Goal: Task Accomplishment & Management: Use online tool/utility

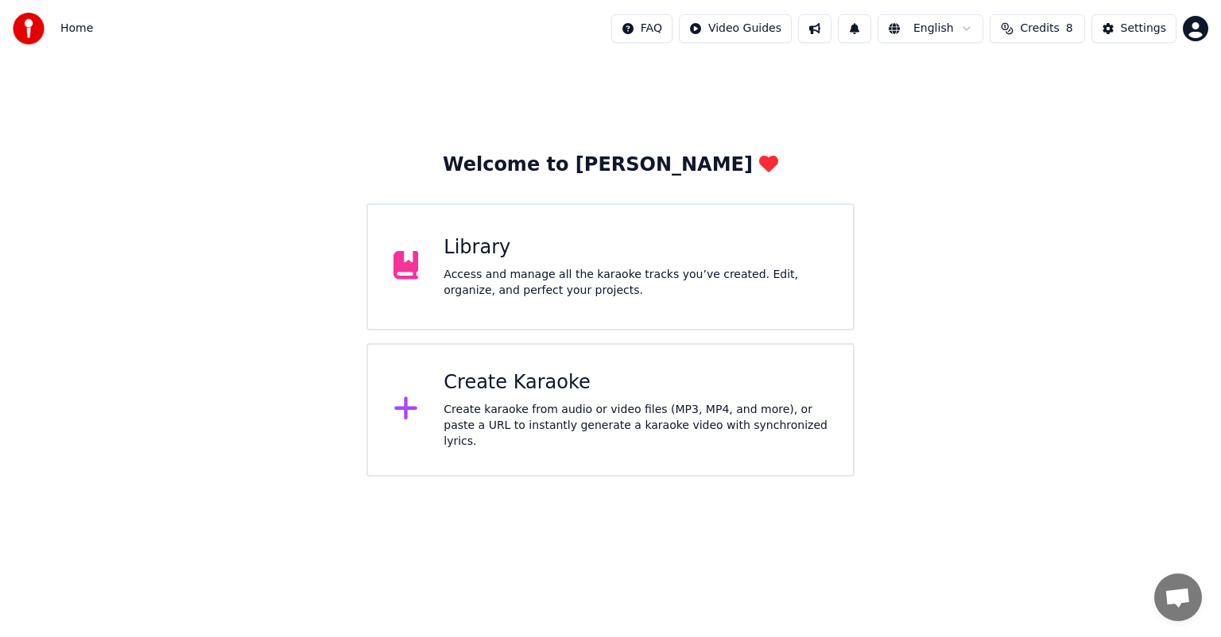
click at [535, 413] on div "Create karaoke from audio or video files (MP3, MP4, and more), or paste a URL t…" at bounding box center [635, 426] width 384 height 48
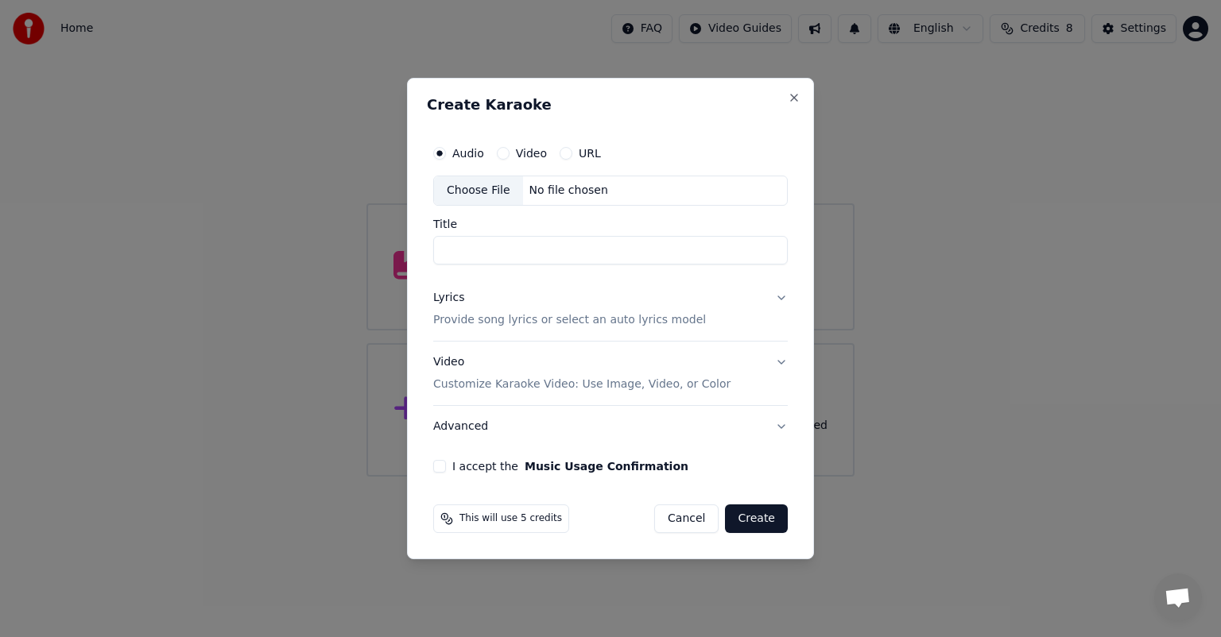
click at [493, 194] on div "Choose File" at bounding box center [478, 190] width 89 height 29
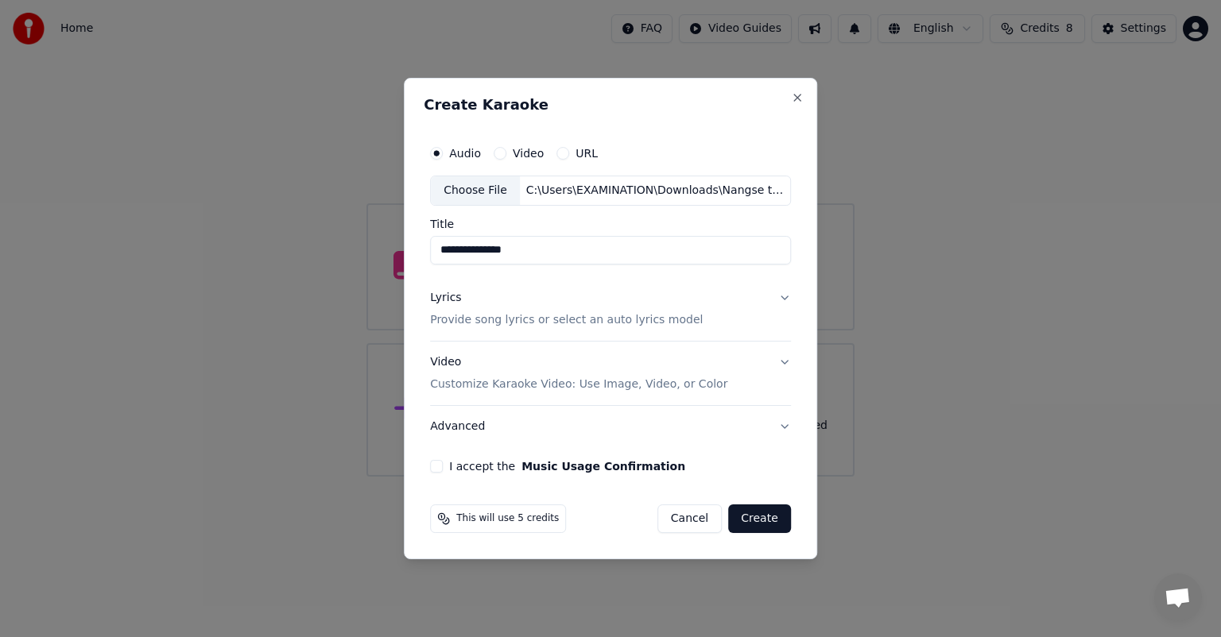
click at [487, 254] on input "**********" at bounding box center [610, 250] width 361 height 29
type input "**********"
click at [782, 296] on button "Lyrics Provide song lyrics or select an auto lyrics model" at bounding box center [610, 309] width 361 height 64
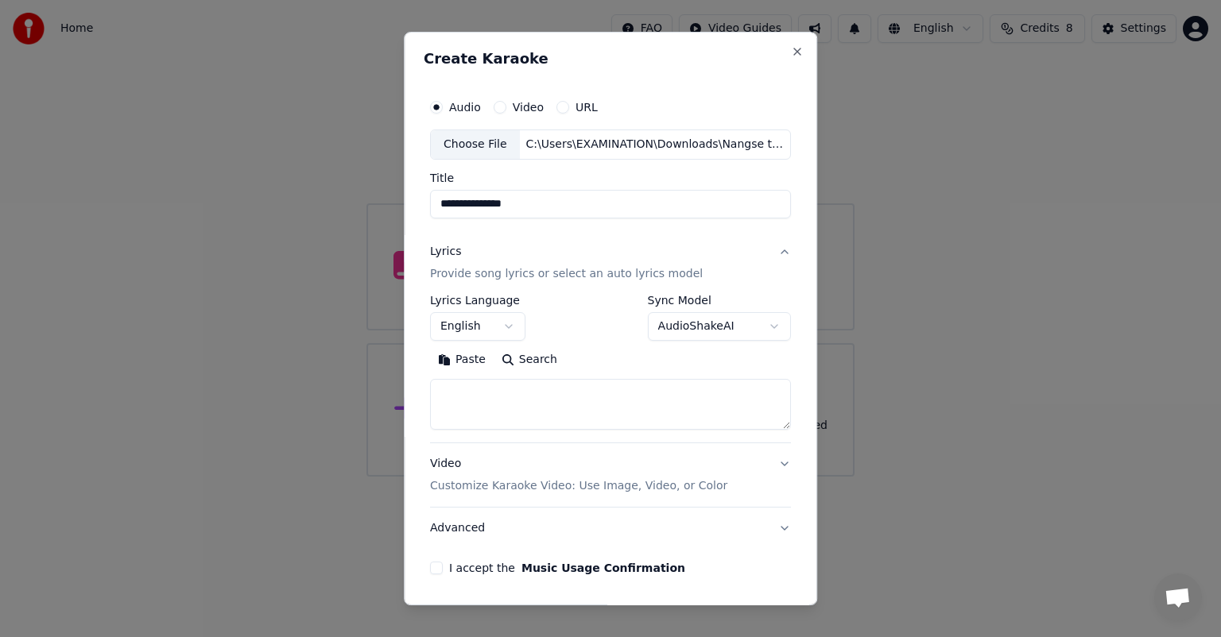
click at [547, 385] on textarea at bounding box center [610, 404] width 361 height 51
paste textarea "**********"
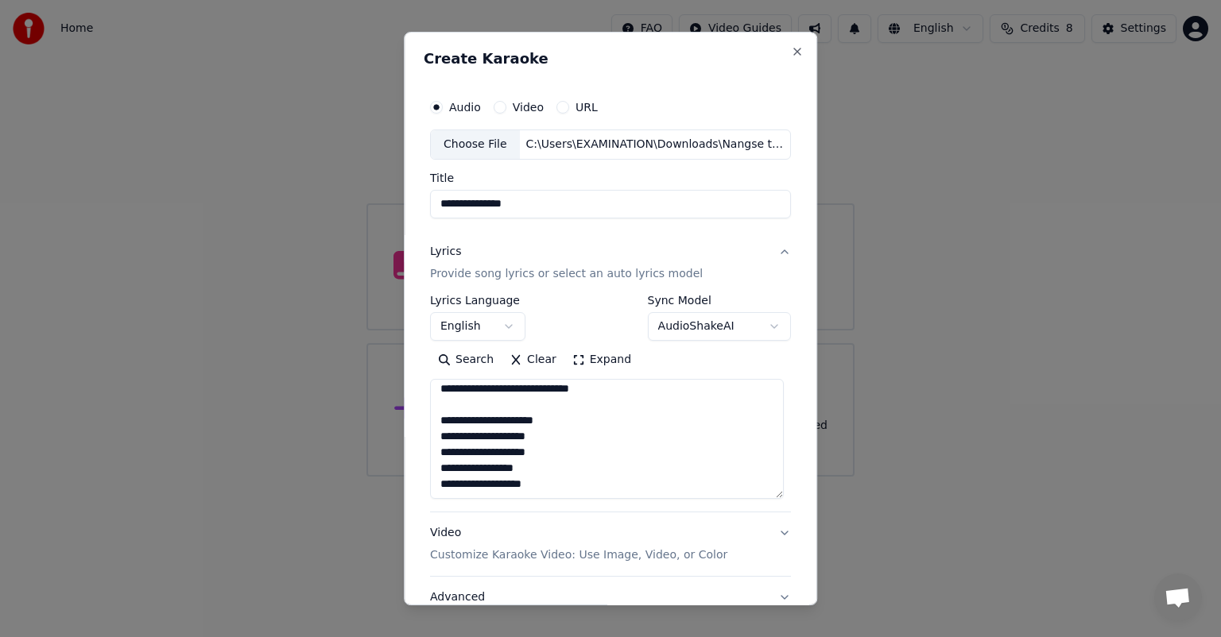
drag, startPoint x: 776, startPoint y: 428, endPoint x: 776, endPoint y: 497, distance: 68.4
click at [776, 497] on textarea "**********" at bounding box center [607, 439] width 354 height 120
type textarea "**********"
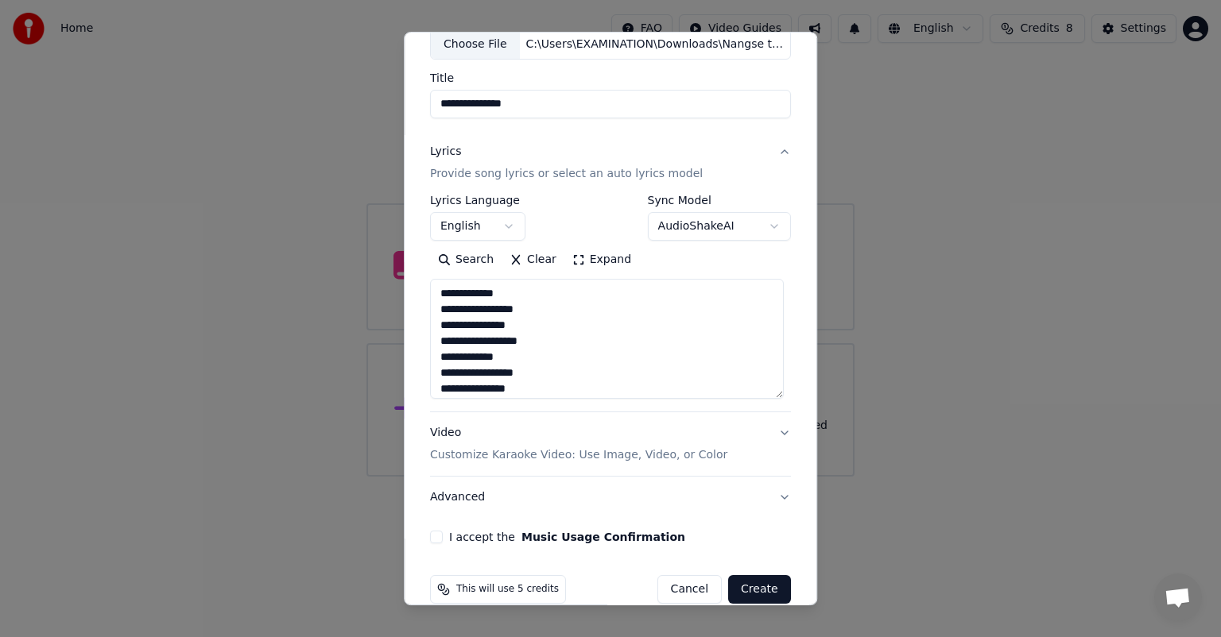
scroll to position [124, 0]
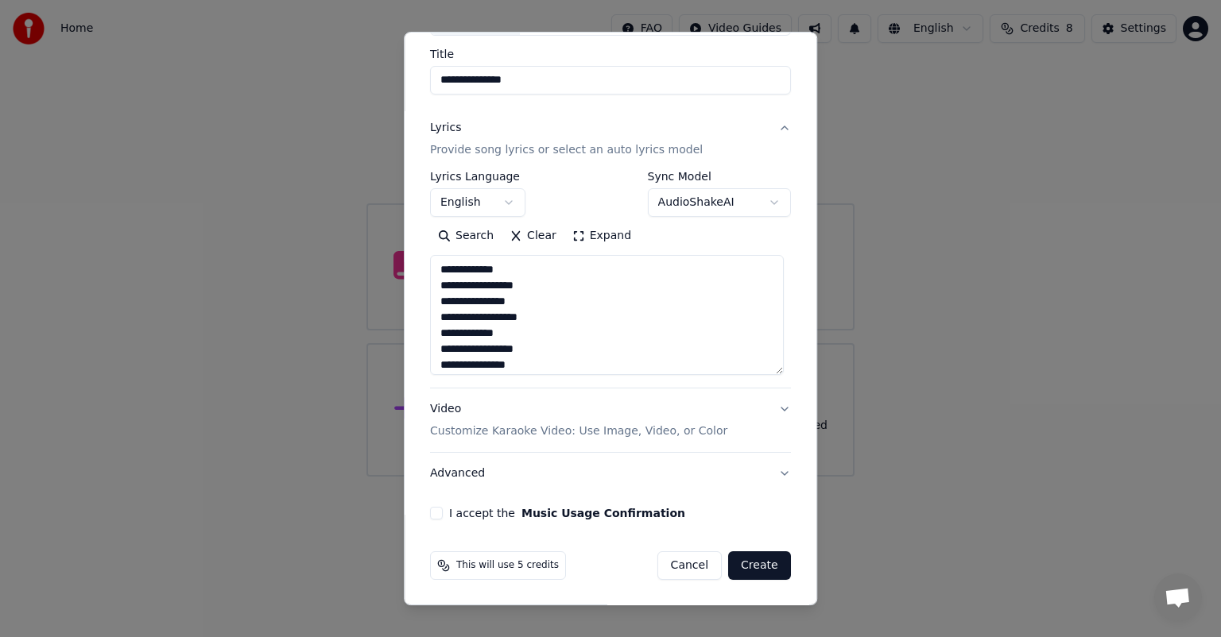
click at [434, 509] on button "I accept the Music Usage Confirmation" at bounding box center [436, 513] width 13 height 13
click at [770, 409] on button "Video Customize Karaoke Video: Use Image, Video, or Color" at bounding box center [610, 421] width 361 height 64
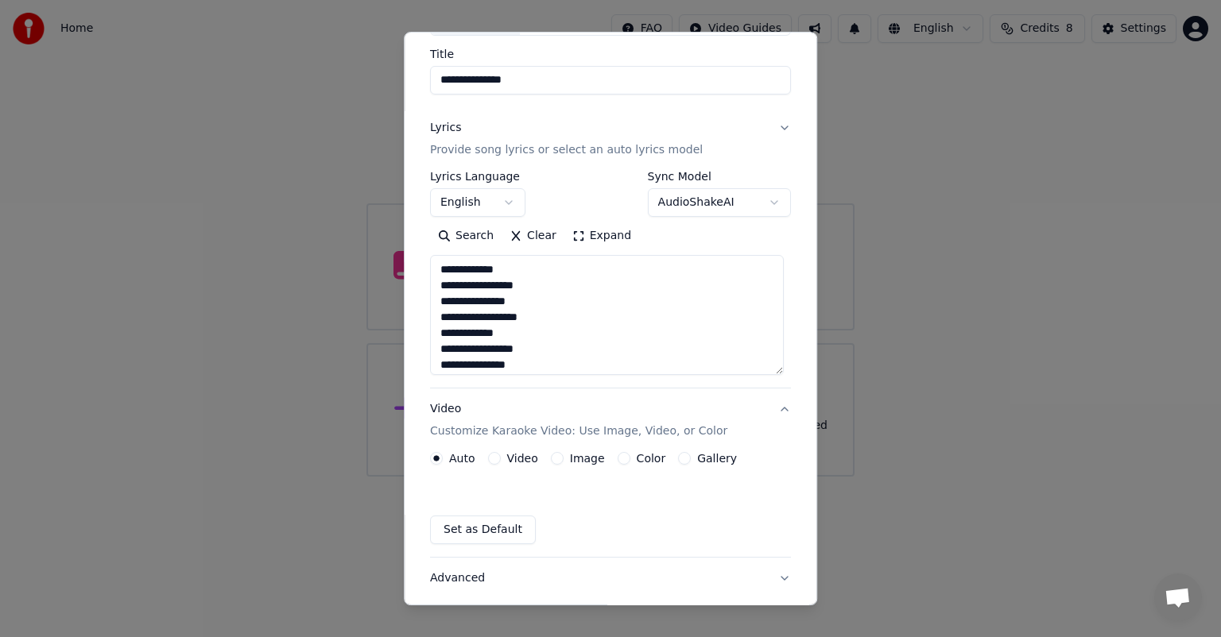
scroll to position [12, 0]
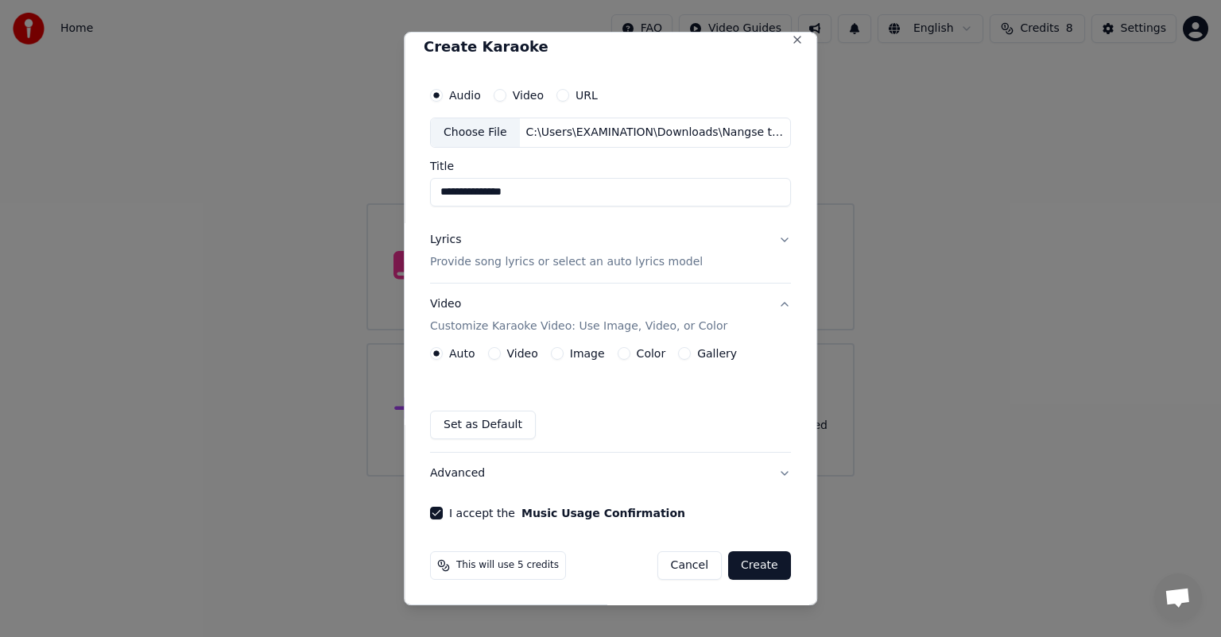
click at [555, 352] on button "Image" at bounding box center [557, 353] width 13 height 13
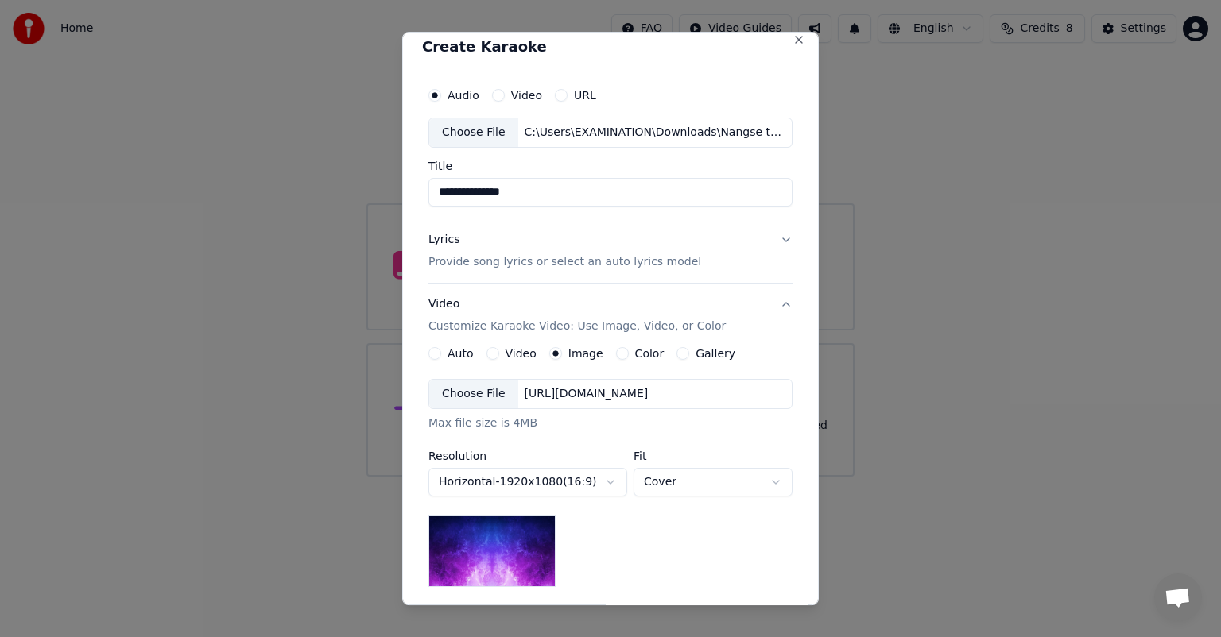
click at [474, 393] on div "Choose File" at bounding box center [473, 394] width 89 height 29
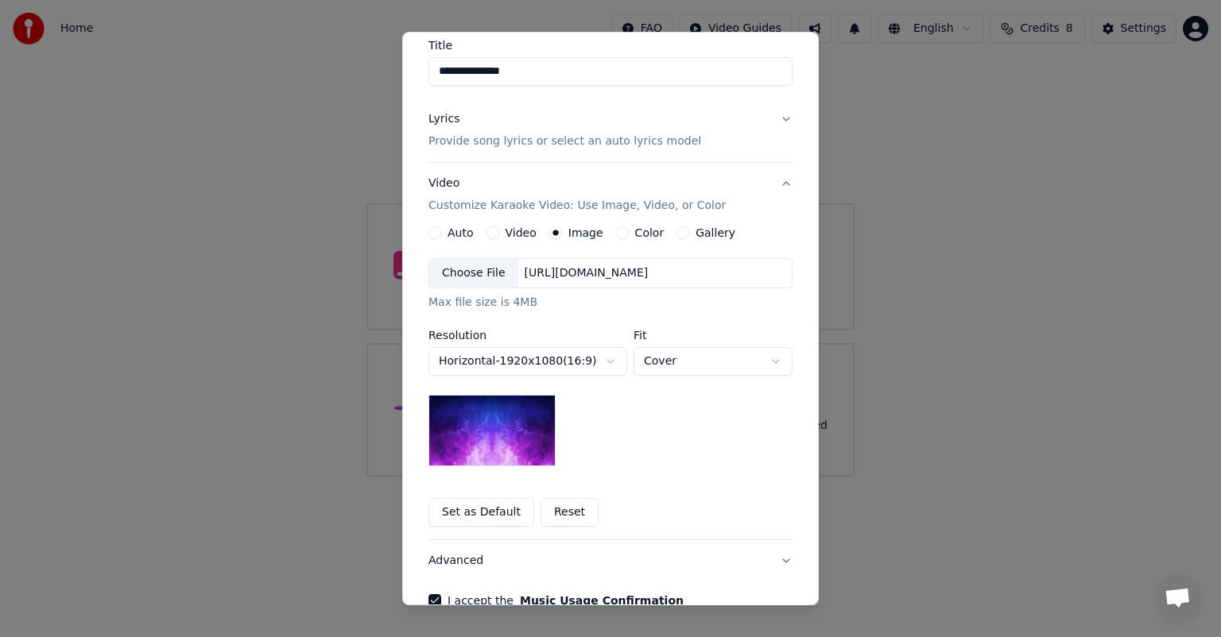
scroll to position [134, 0]
click at [464, 270] on div "Choose File" at bounding box center [473, 272] width 89 height 29
click at [471, 268] on div "Choose File" at bounding box center [473, 272] width 89 height 29
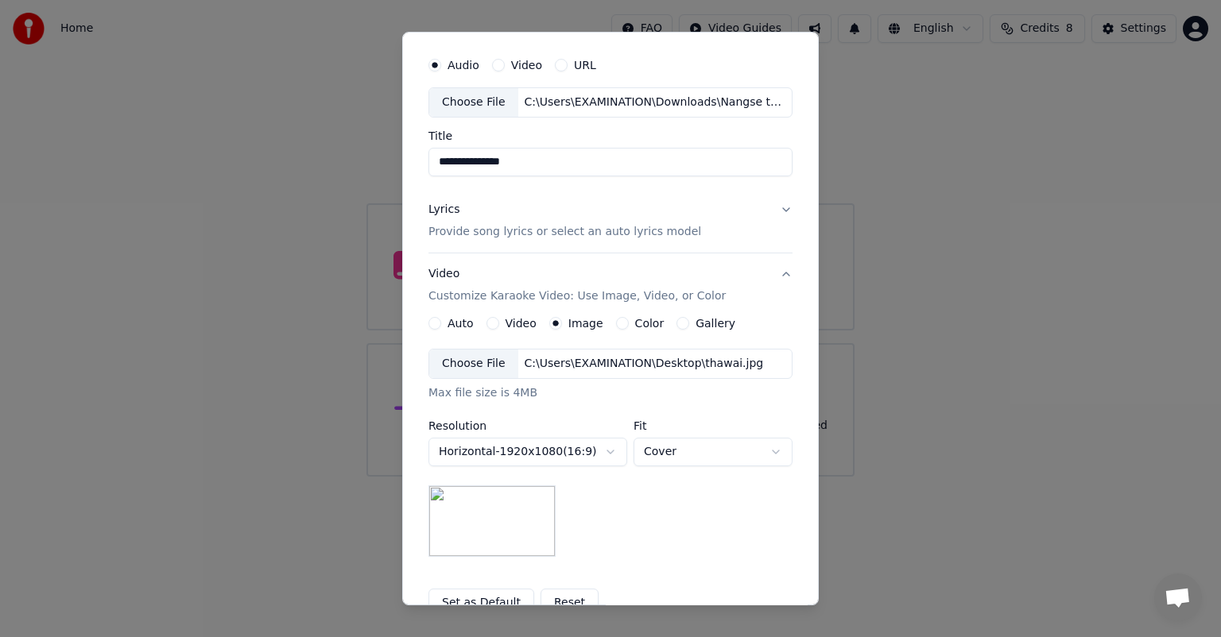
scroll to position [60, 0]
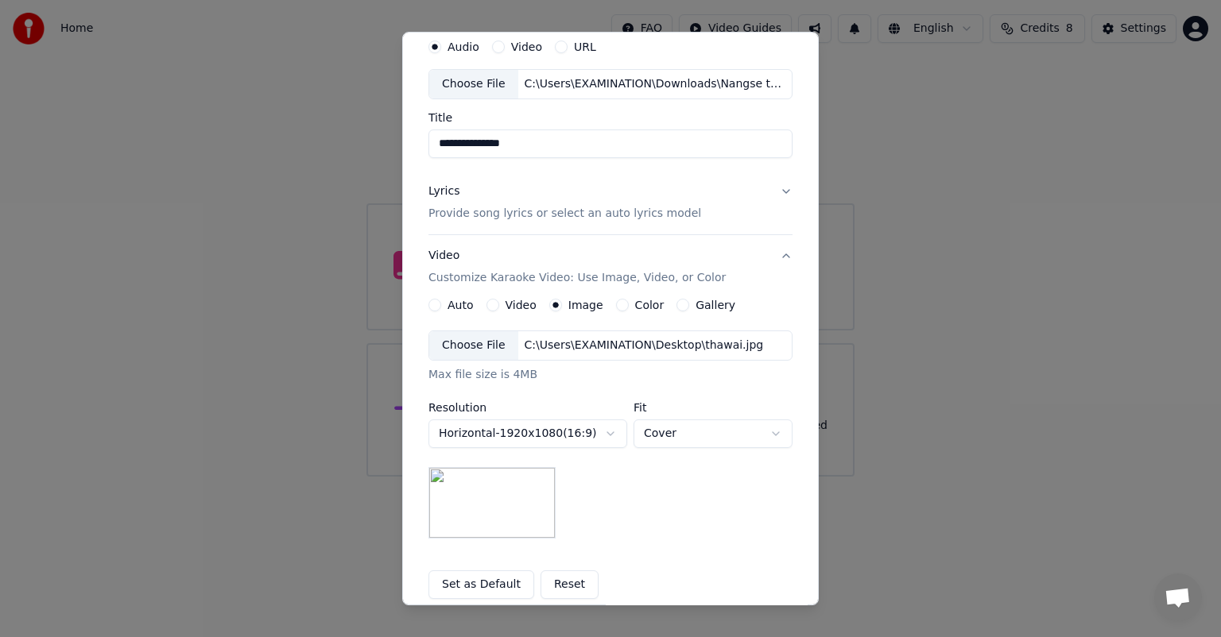
click at [774, 194] on button "Lyrics Provide song lyrics or select an auto lyrics model" at bounding box center [610, 203] width 364 height 64
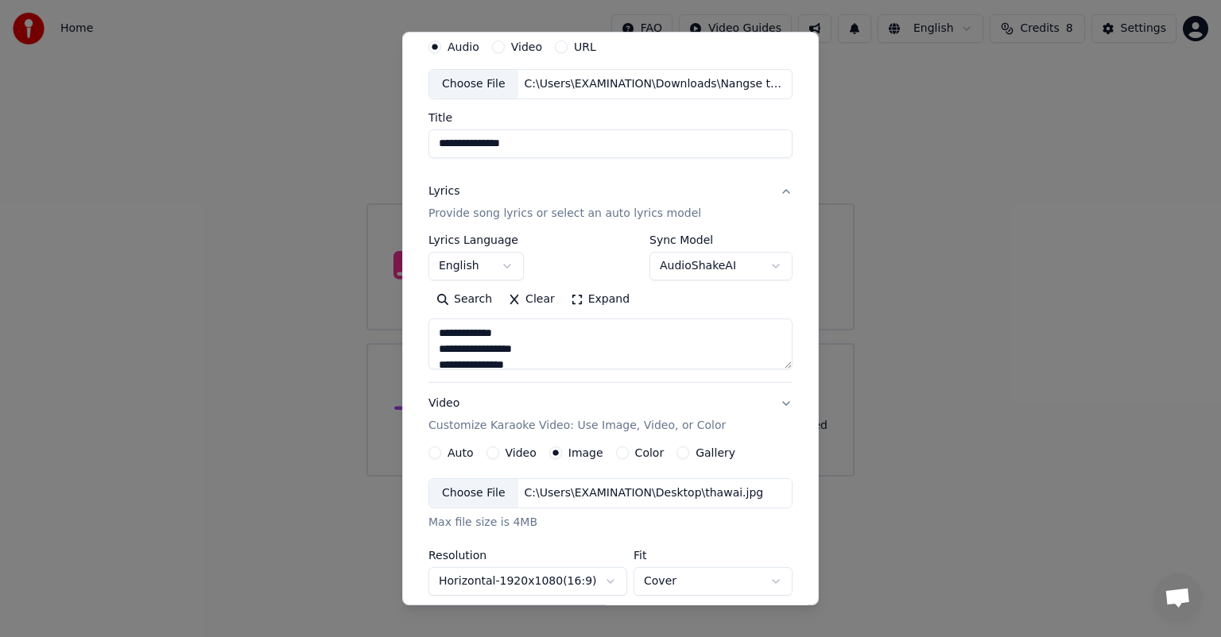
scroll to position [54, 0]
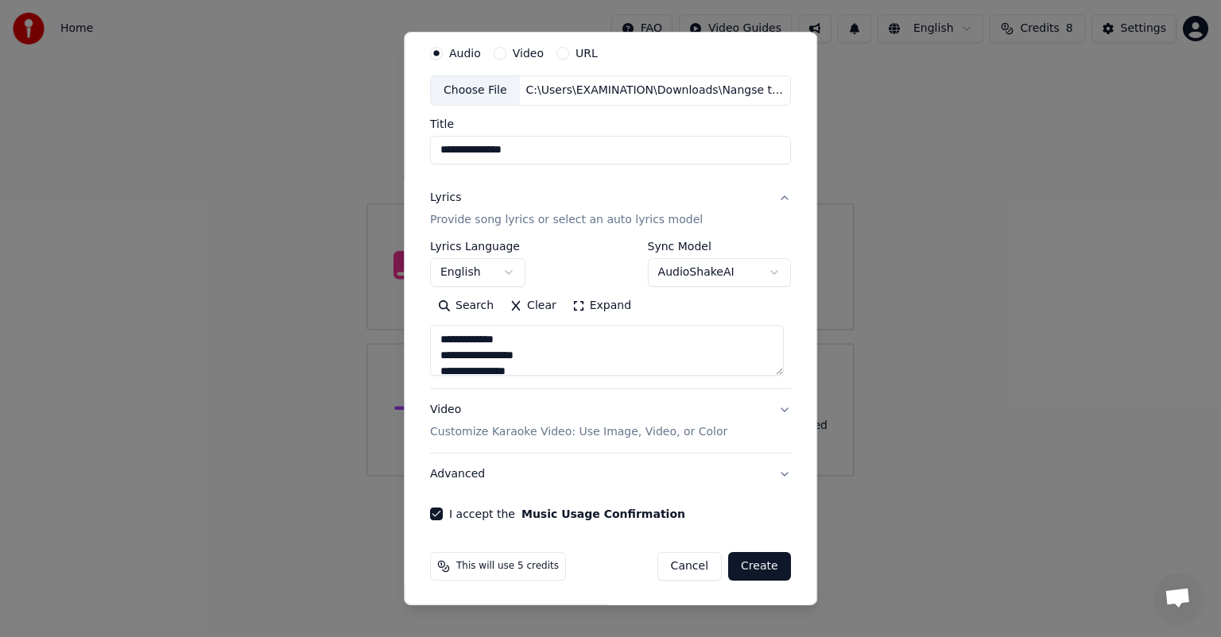
click at [777, 198] on button "Lyrics Provide song lyrics or select an auto lyrics model" at bounding box center [610, 209] width 361 height 64
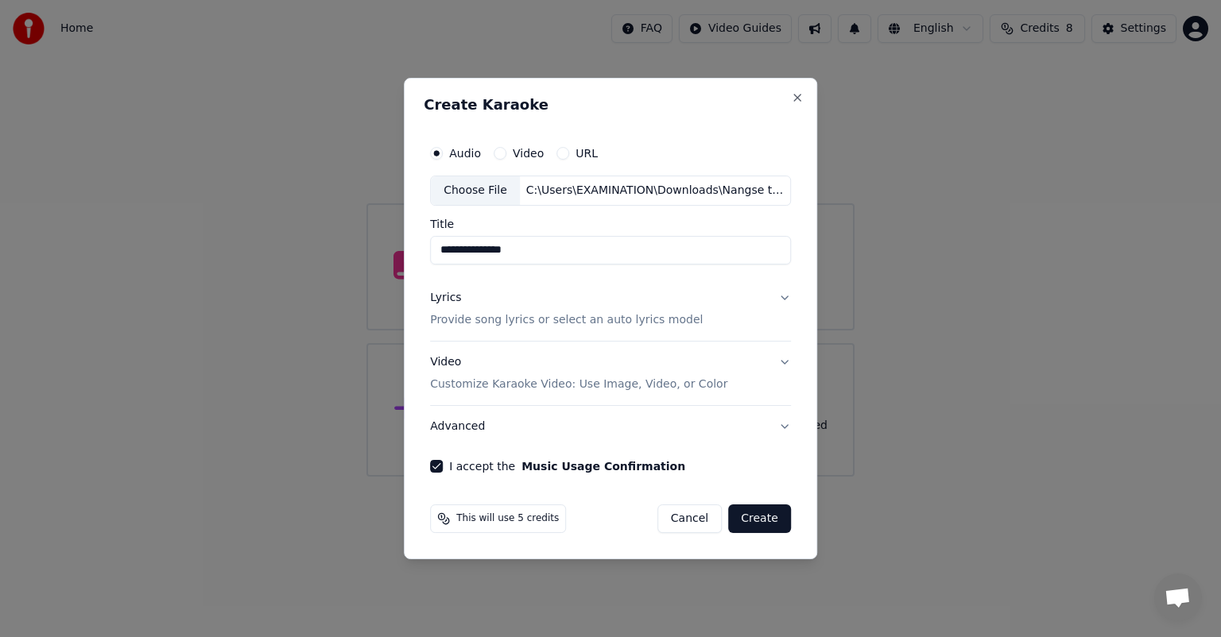
click at [783, 365] on button "Video Customize Karaoke Video: Use Image, Video, or Color" at bounding box center [610, 374] width 361 height 64
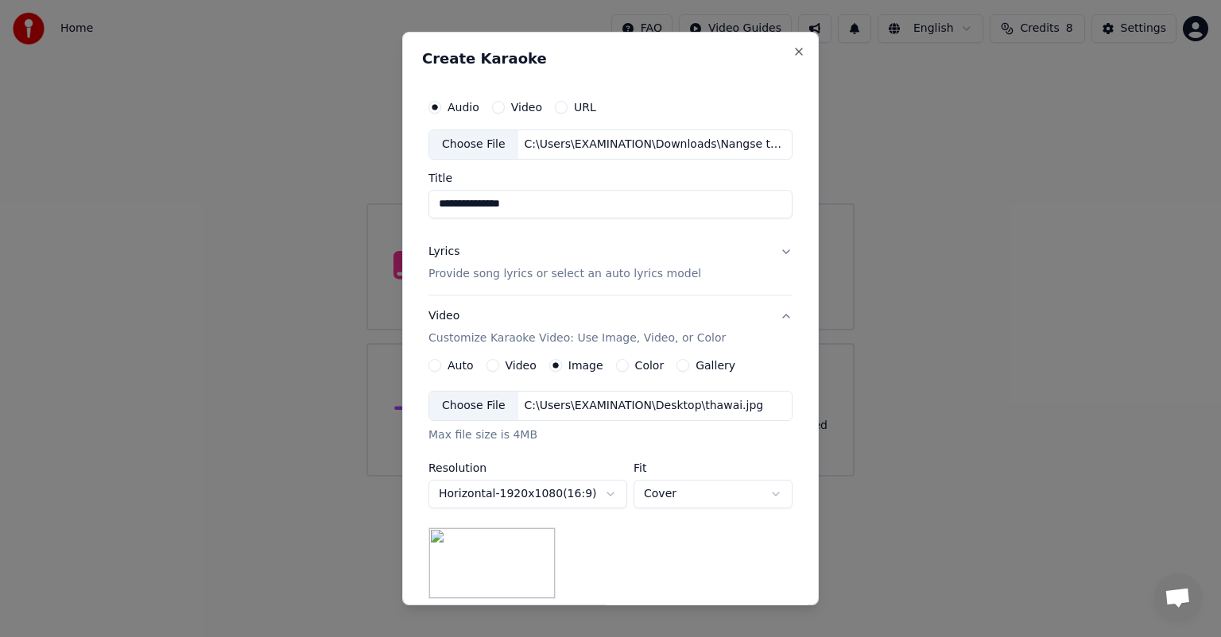
drag, startPoint x: 808, startPoint y: 347, endPoint x: 814, endPoint y: 379, distance: 32.3
click at [814, 379] on div "**********" at bounding box center [610, 319] width 416 height 574
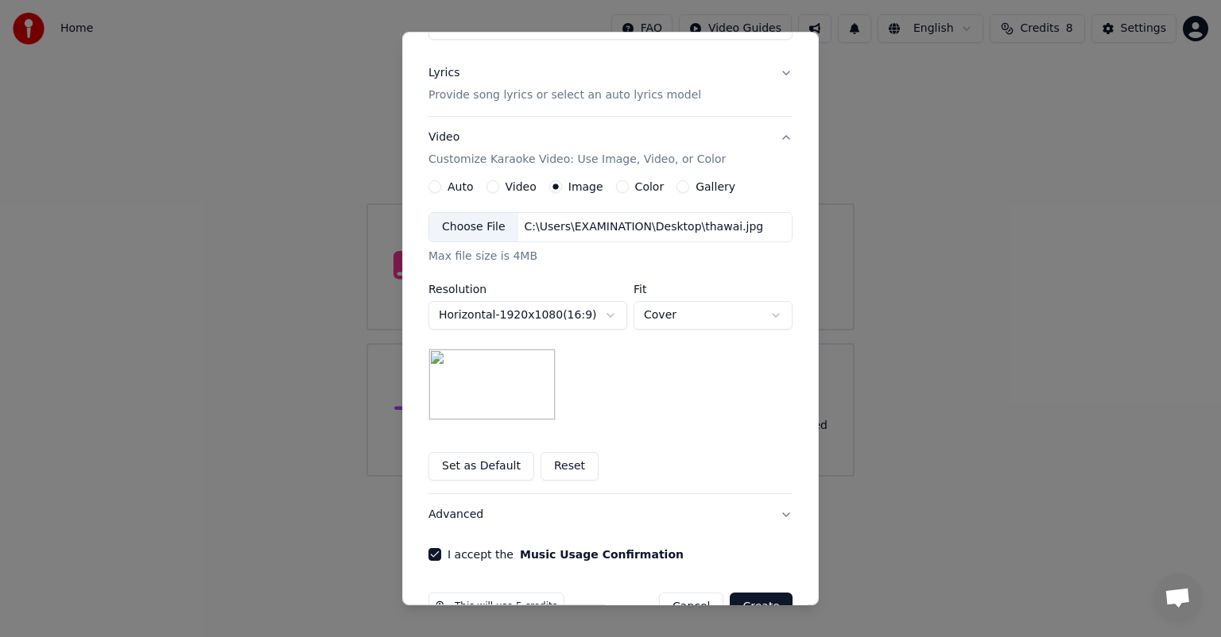
scroll to position [219, 0]
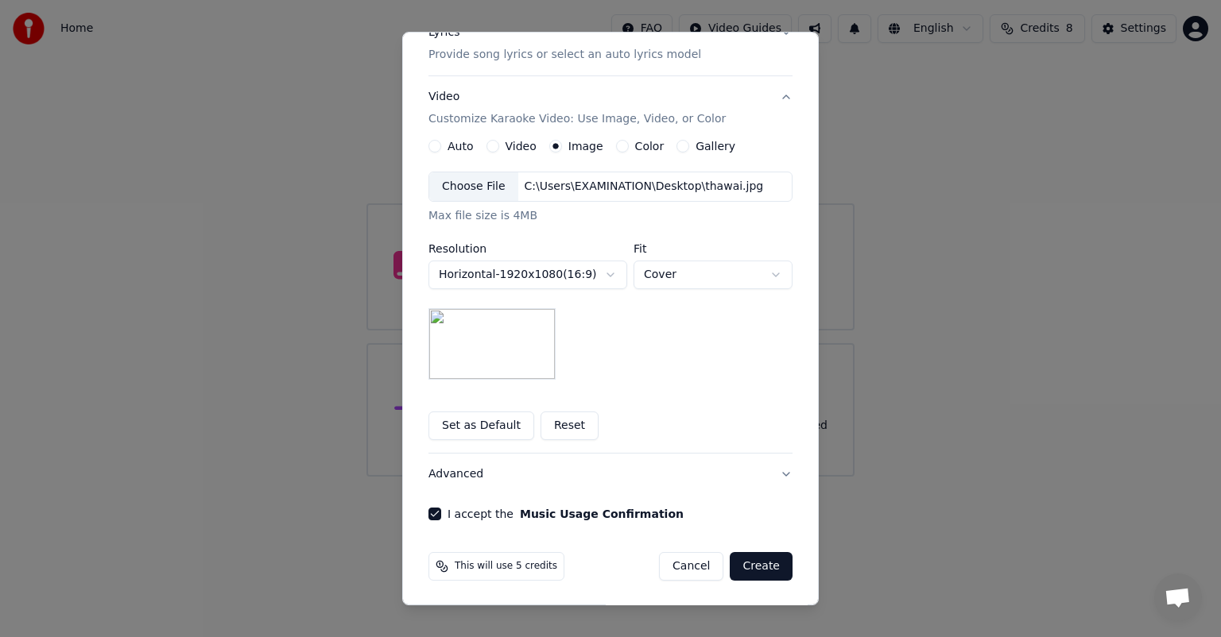
click at [759, 569] on button "Create" at bounding box center [761, 566] width 63 height 29
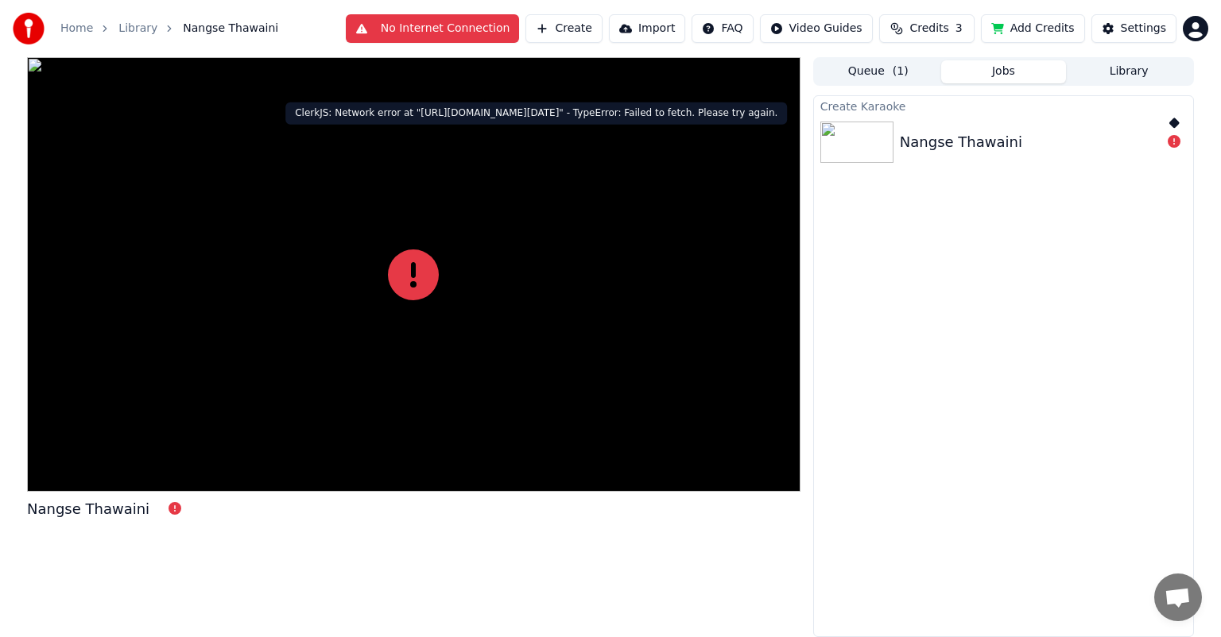
click at [1173, 138] on icon at bounding box center [1174, 141] width 13 height 13
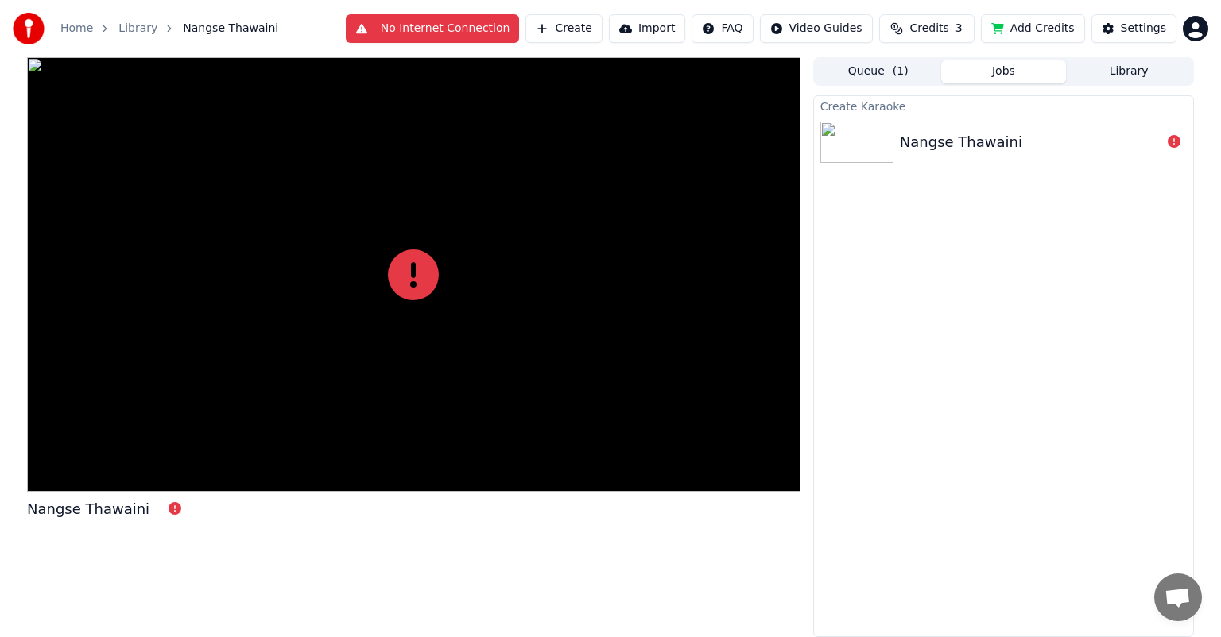
click at [1144, 145] on div "Nangse Thawaini" at bounding box center [1030, 142] width 261 height 22
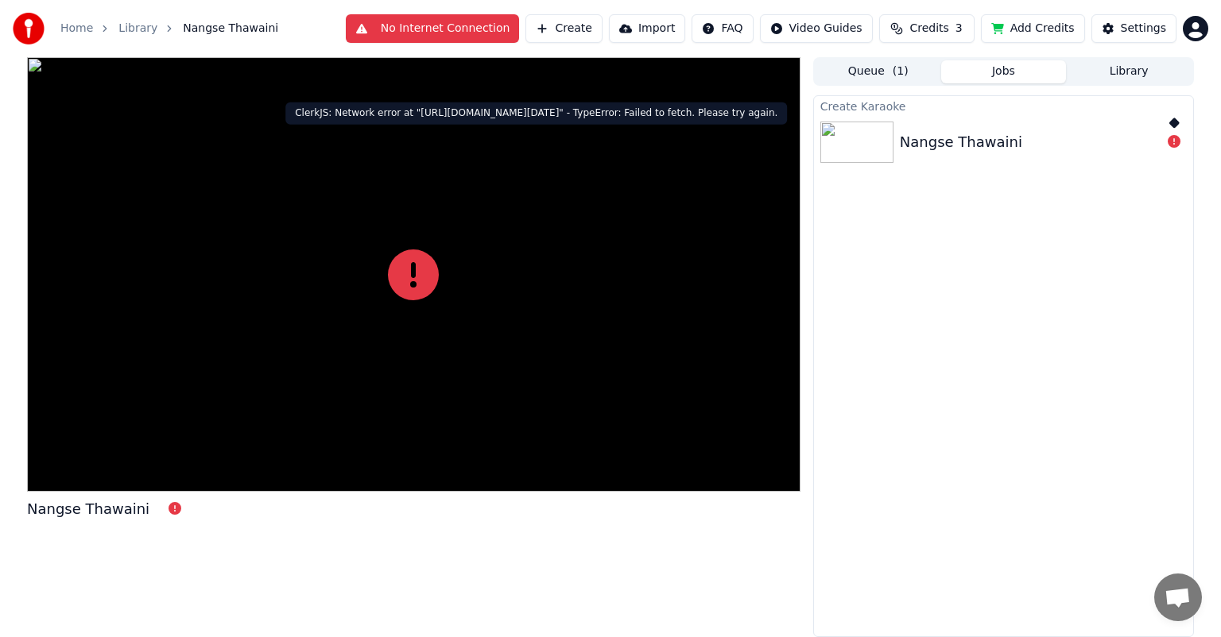
click at [1172, 138] on icon at bounding box center [1174, 141] width 13 height 13
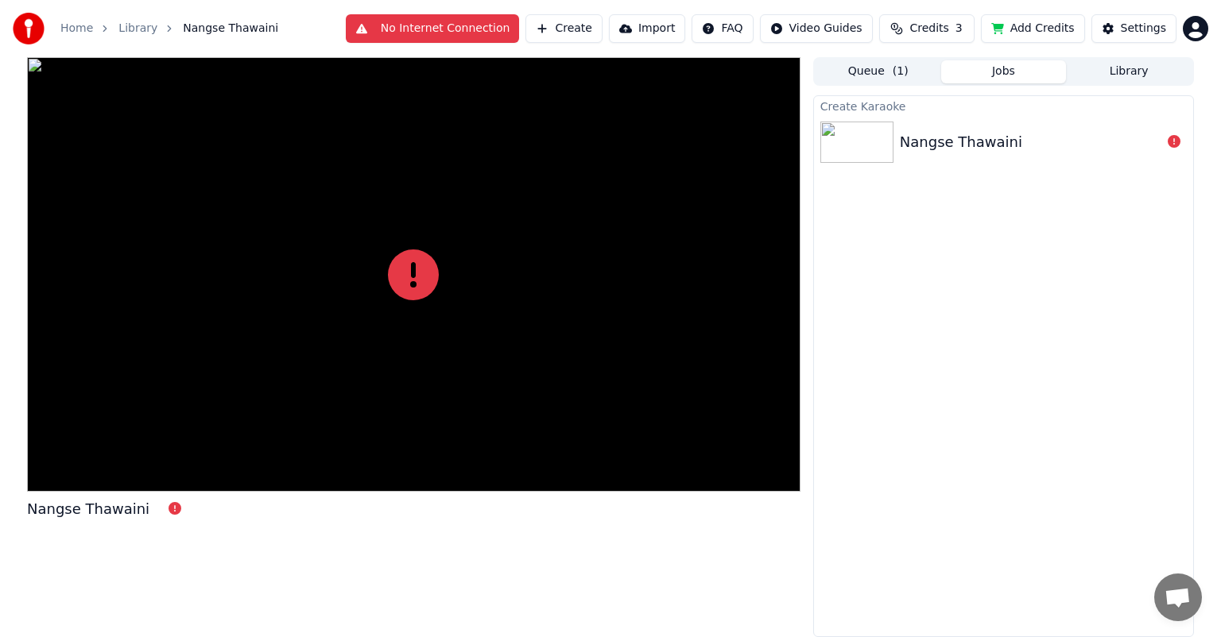
click at [474, 29] on button "No Internet Connection" at bounding box center [433, 28] width 174 height 29
click at [474, 29] on div "Home Library Nangse Thawaini Create Import FAQ Video Guides Credits 3 Add Credi…" at bounding box center [610, 28] width 1221 height 57
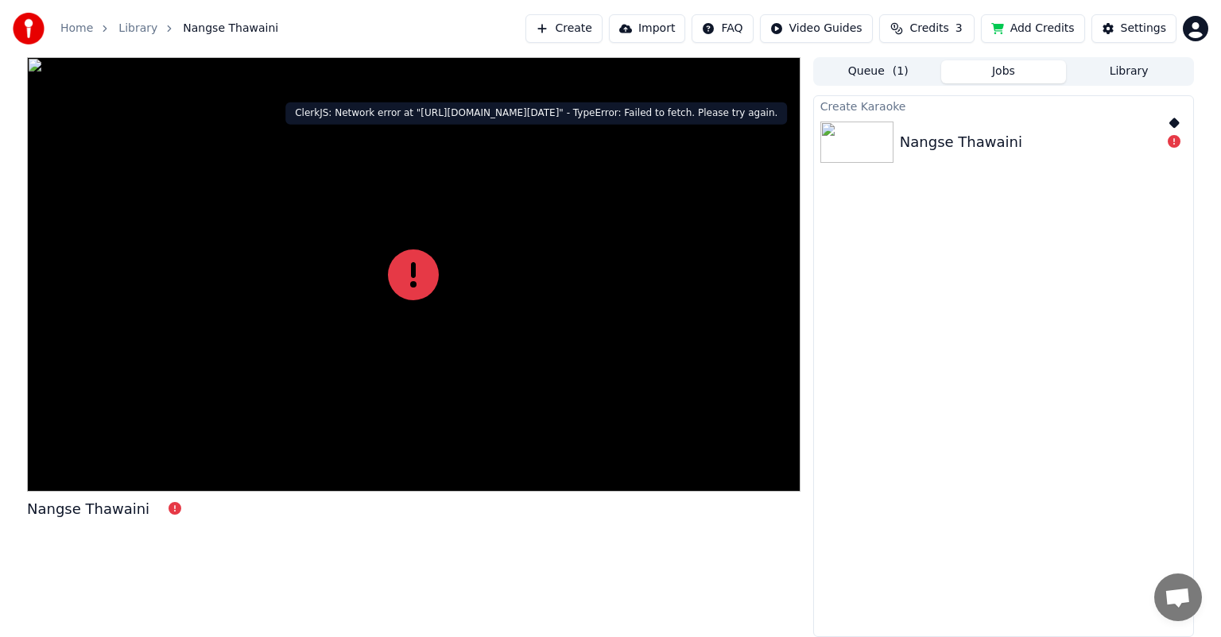
click at [1172, 146] on icon at bounding box center [1174, 141] width 13 height 13
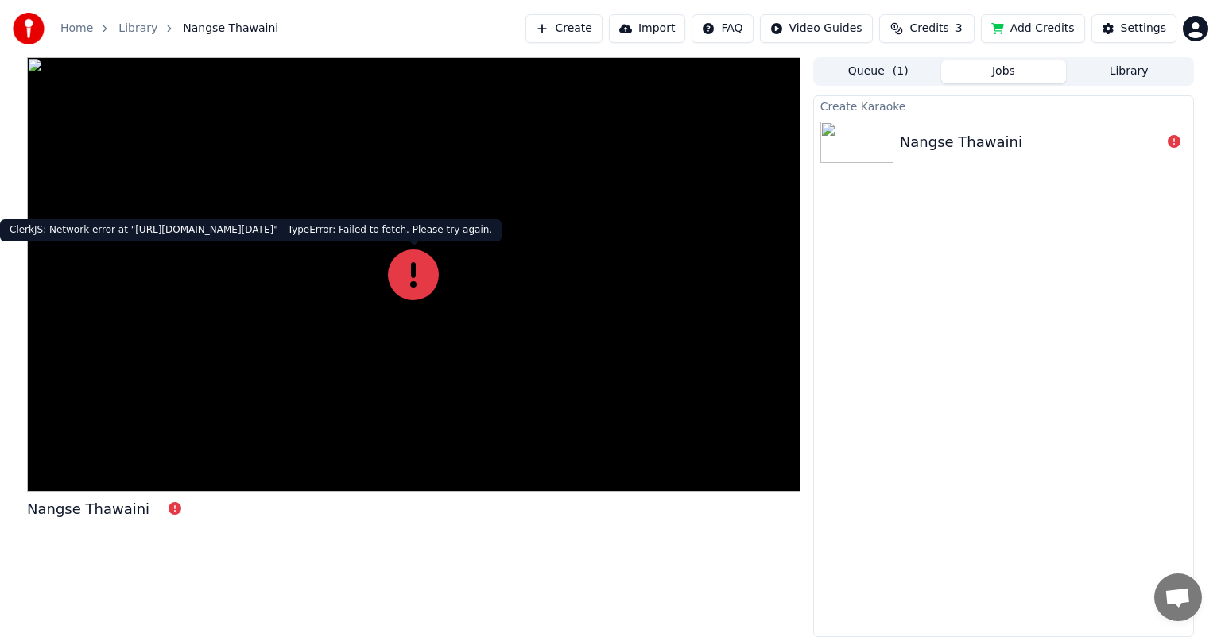
click at [416, 296] on icon at bounding box center [413, 275] width 51 height 51
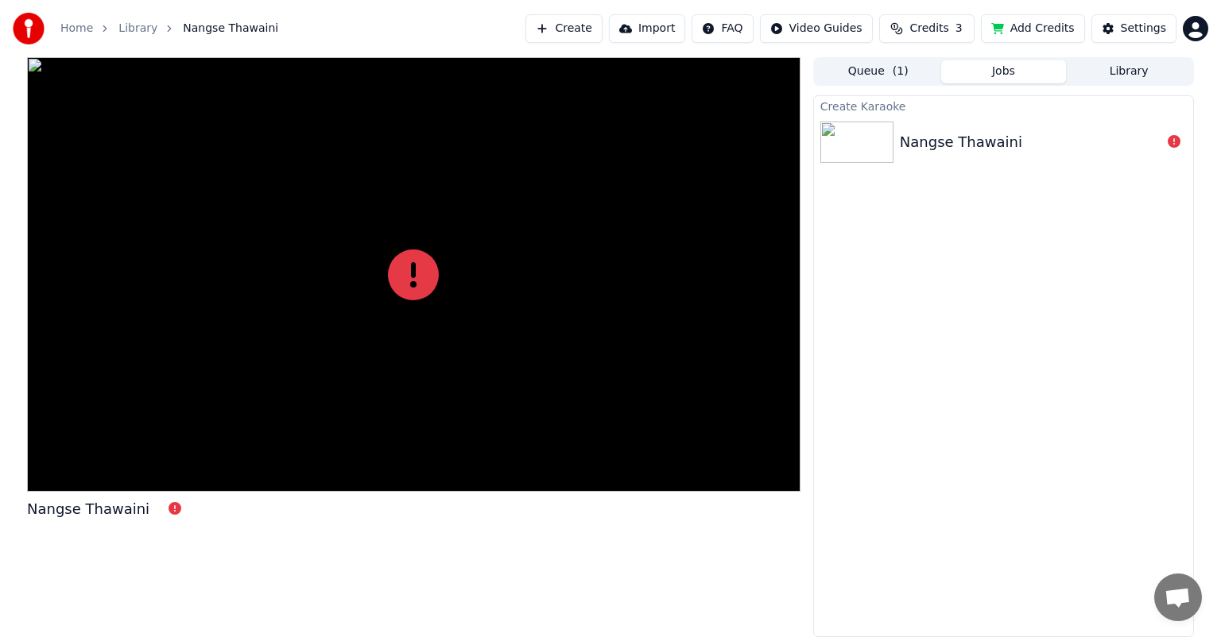
click at [420, 290] on icon at bounding box center [413, 275] width 51 height 51
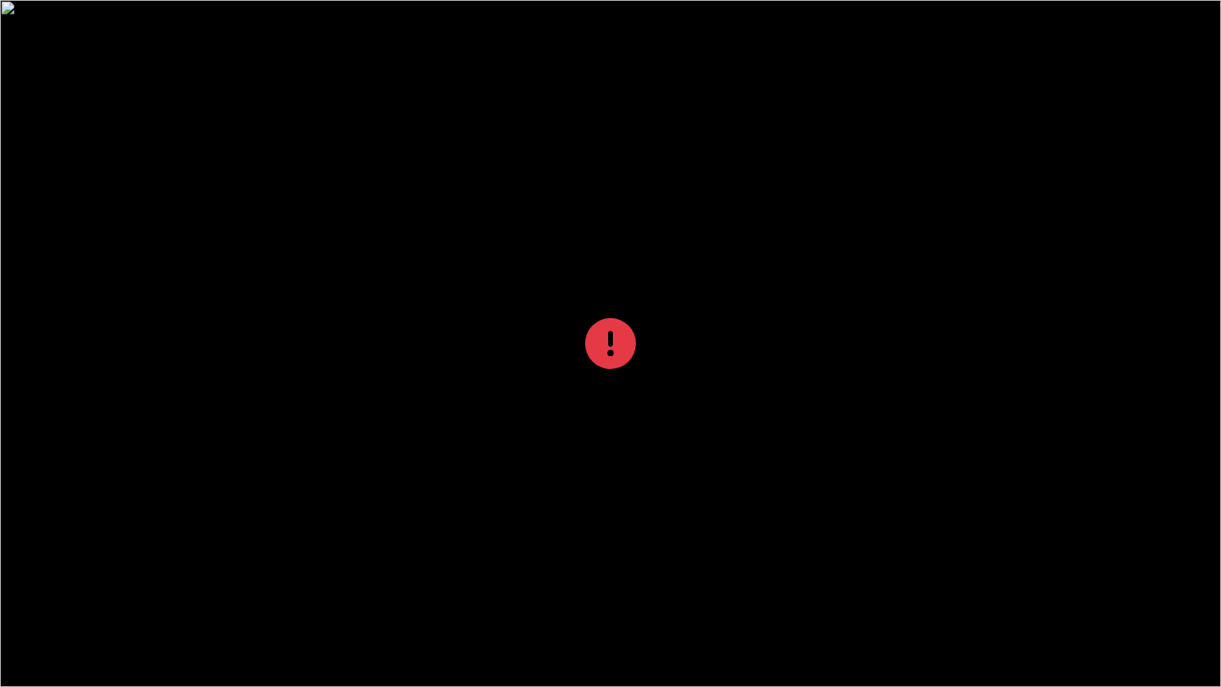
click at [420, 305] on div at bounding box center [610, 343] width 1221 height 687
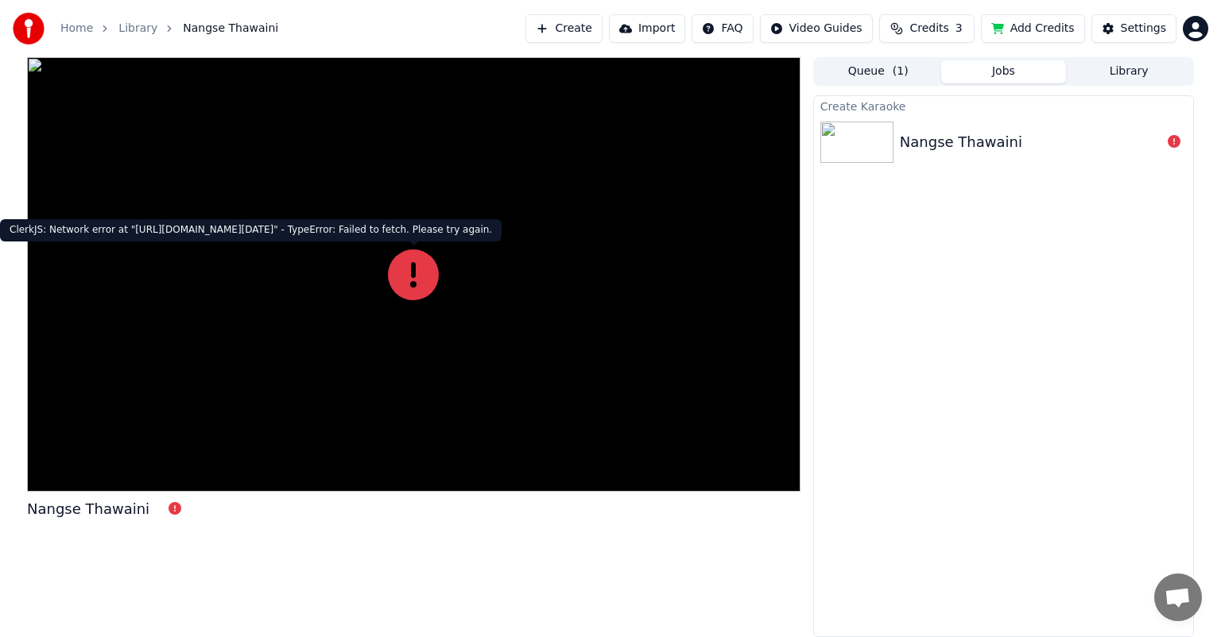
click at [420, 286] on icon at bounding box center [413, 275] width 51 height 51
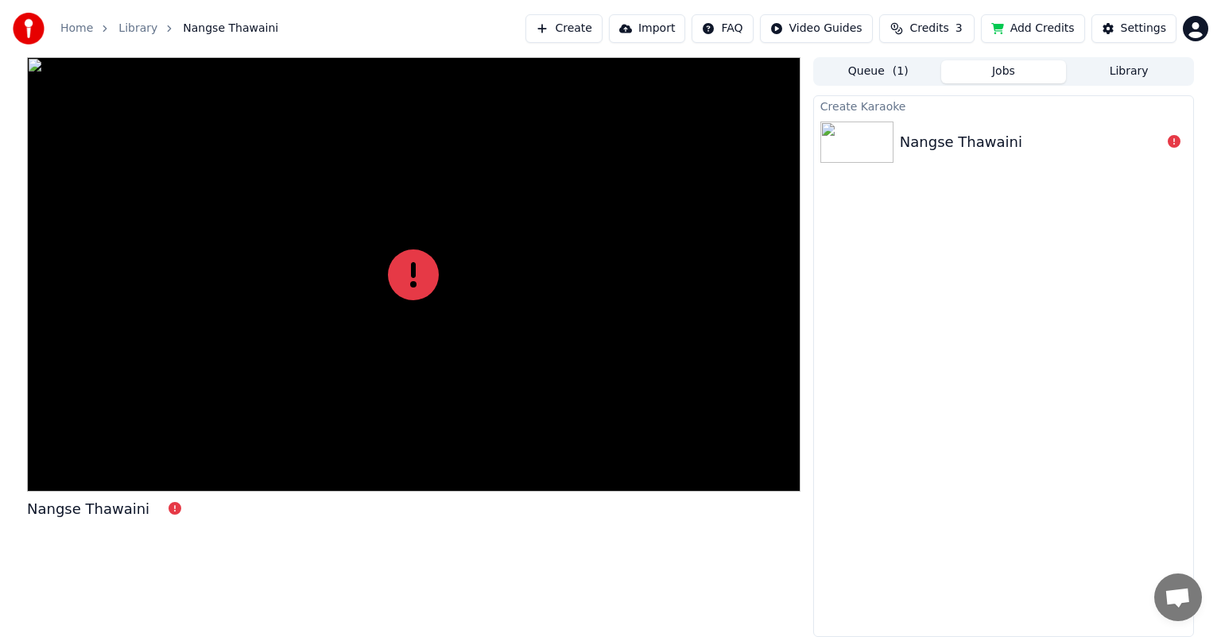
click at [420, 286] on icon at bounding box center [413, 275] width 51 height 51
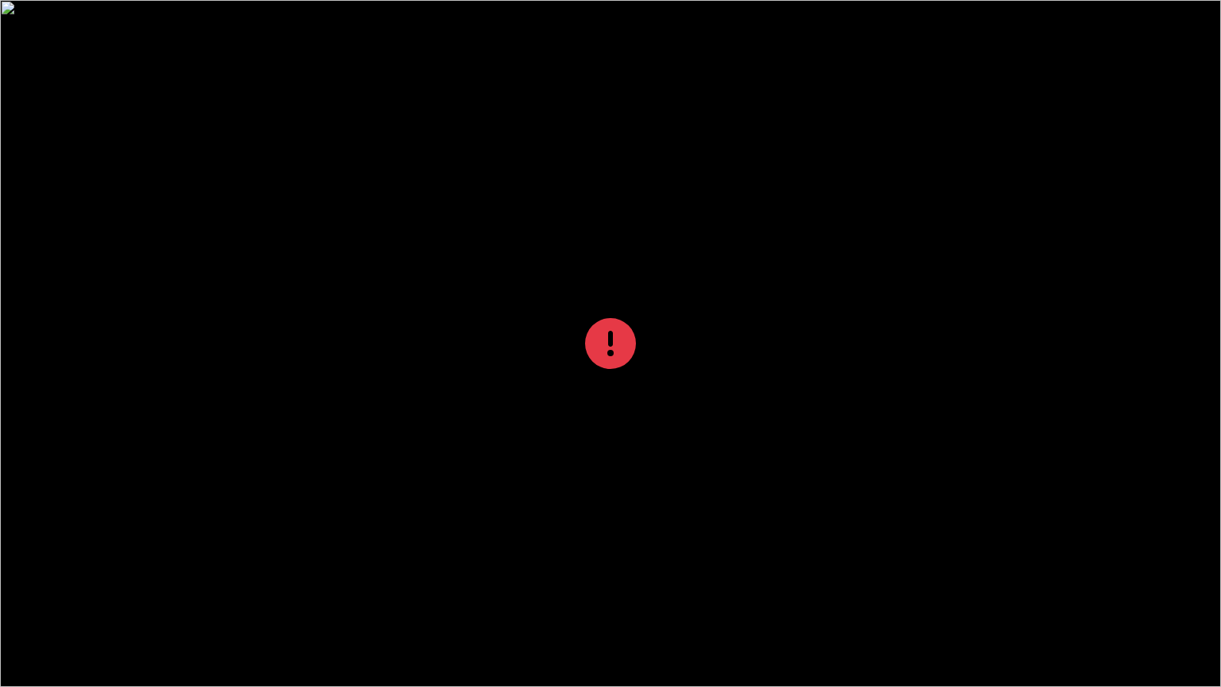
click at [420, 305] on div at bounding box center [610, 343] width 1221 height 687
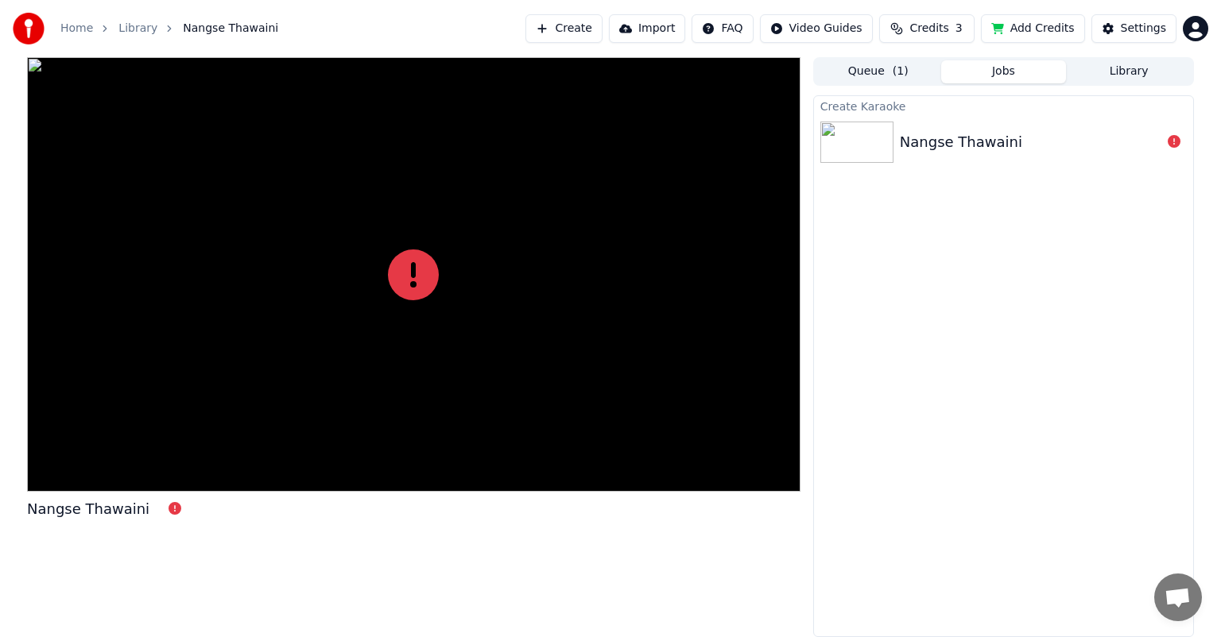
click at [420, 286] on icon at bounding box center [413, 275] width 51 height 51
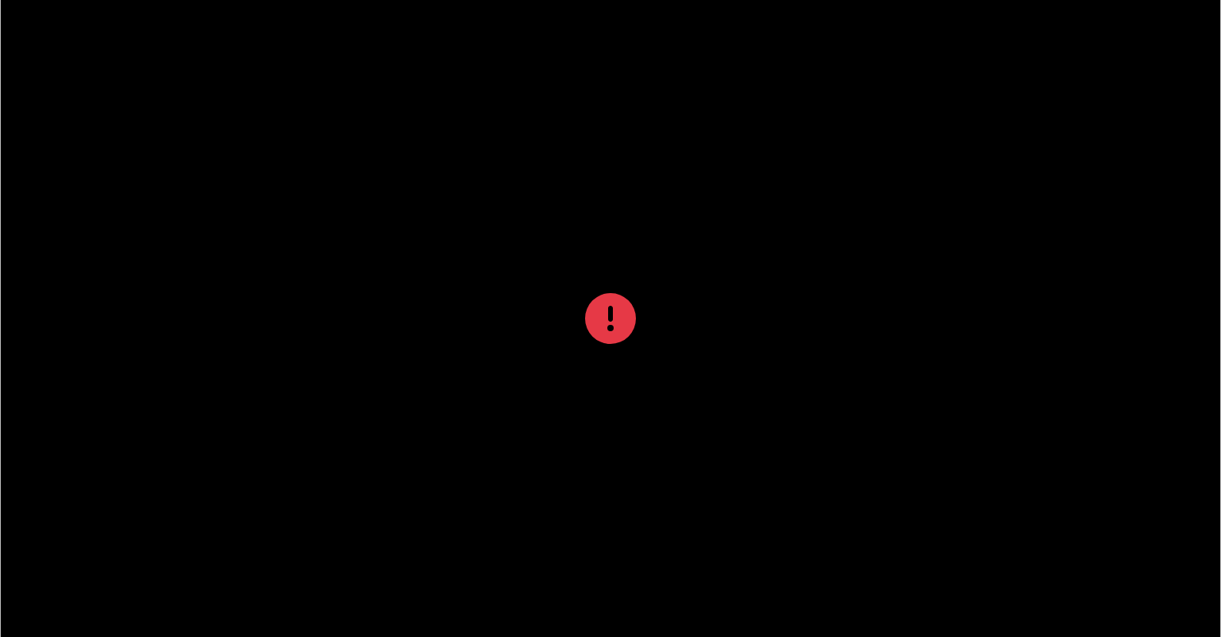
click at [585, 293] on icon at bounding box center [610, 318] width 51 height 51
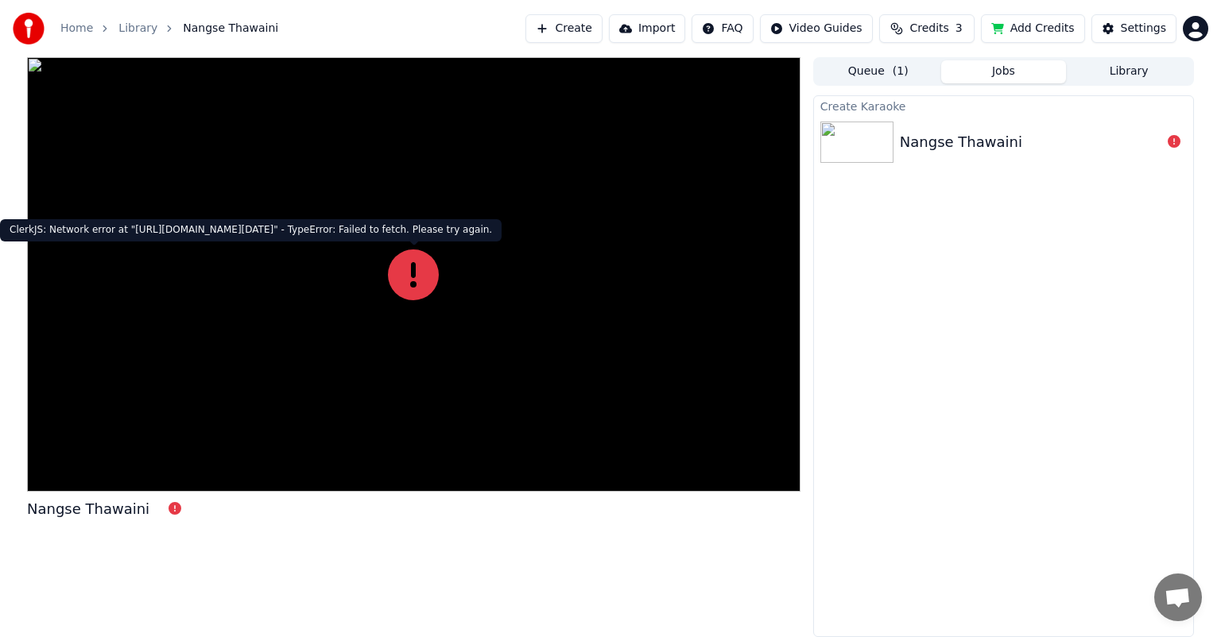
click at [420, 286] on icon at bounding box center [413, 275] width 51 height 51
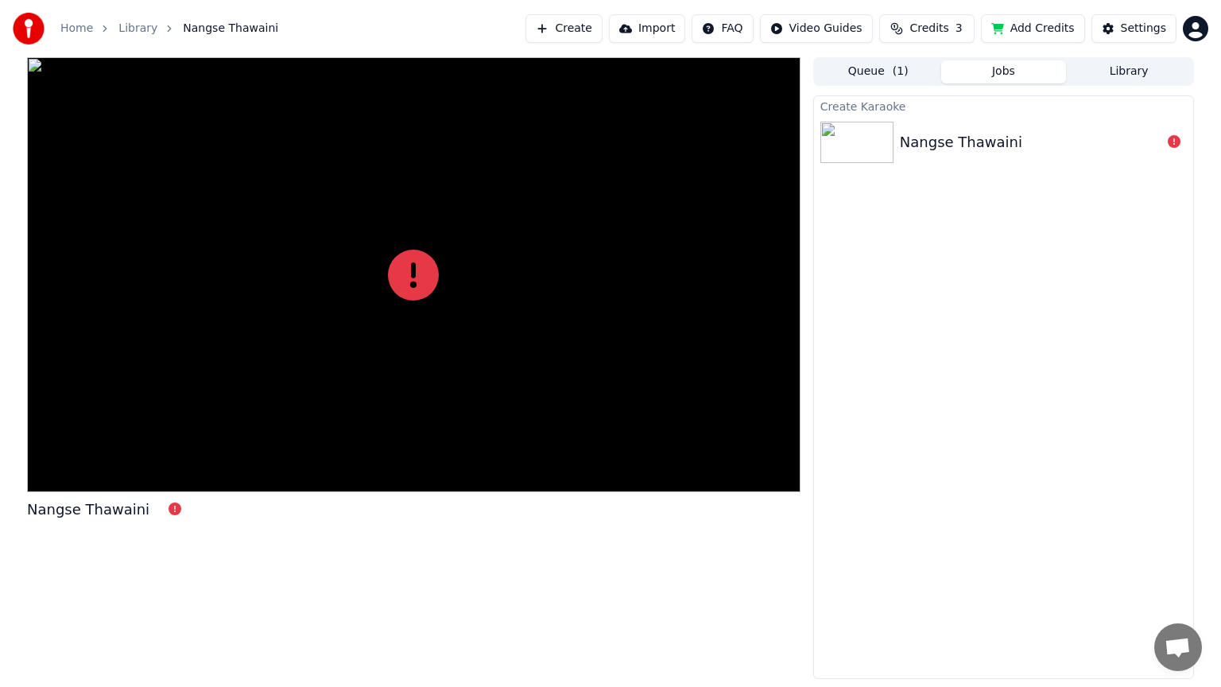
click at [519, 364] on div at bounding box center [413, 274] width 773 height 435
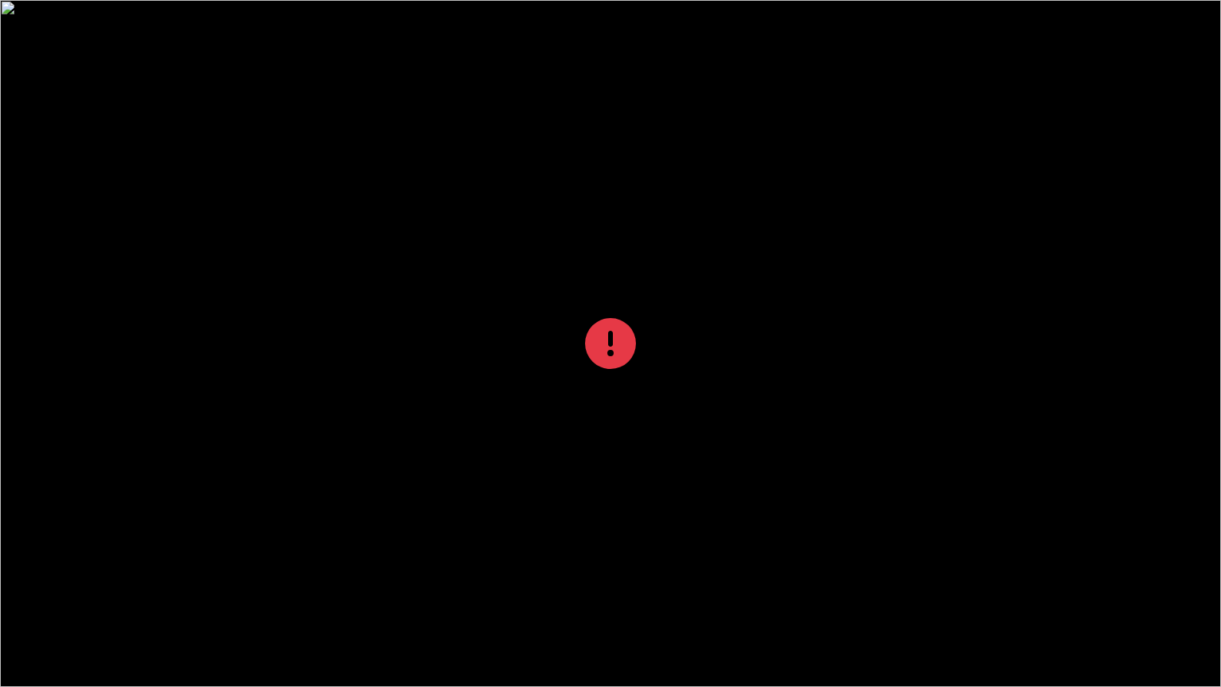
drag, startPoint x: 519, startPoint y: 364, endPoint x: 520, endPoint y: 349, distance: 15.1
click at [519, 366] on div at bounding box center [610, 343] width 1221 height 687
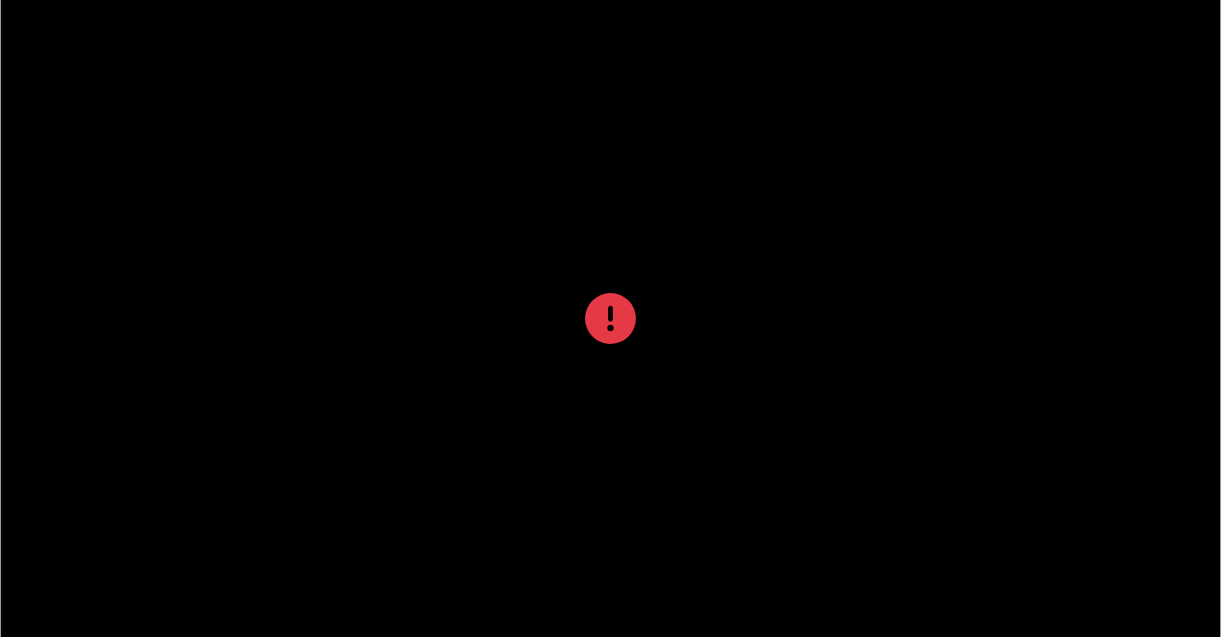
click at [678, 410] on div at bounding box center [610, 318] width 1221 height 687
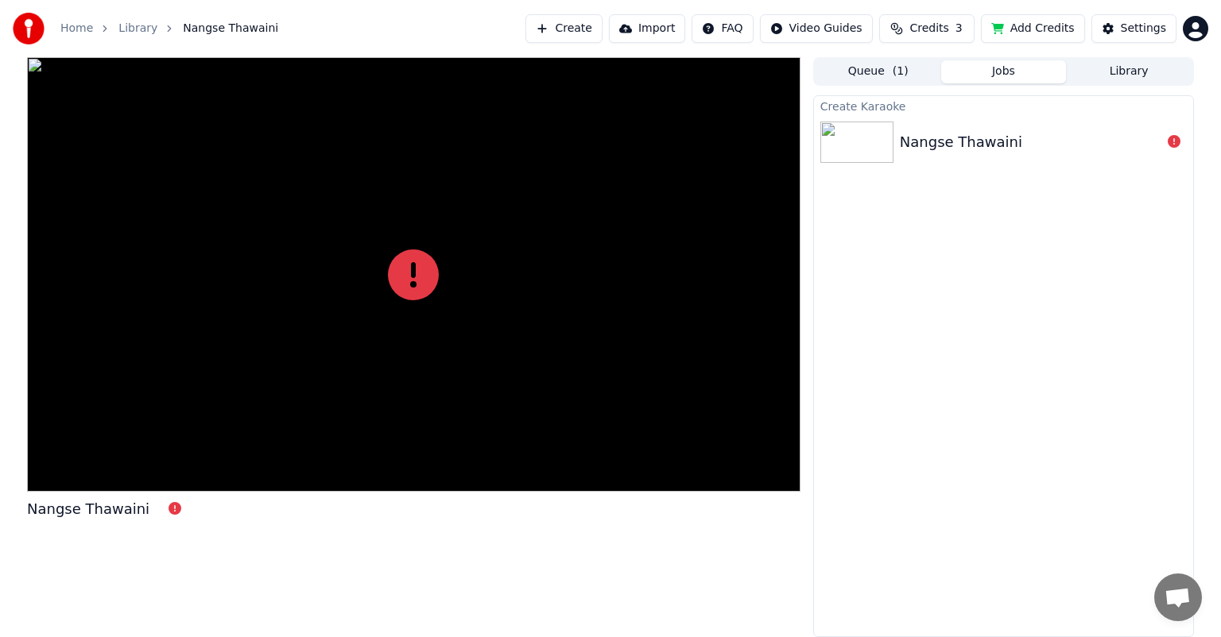
click at [887, 73] on button "Queue ( 1 )" at bounding box center [878, 71] width 126 height 23
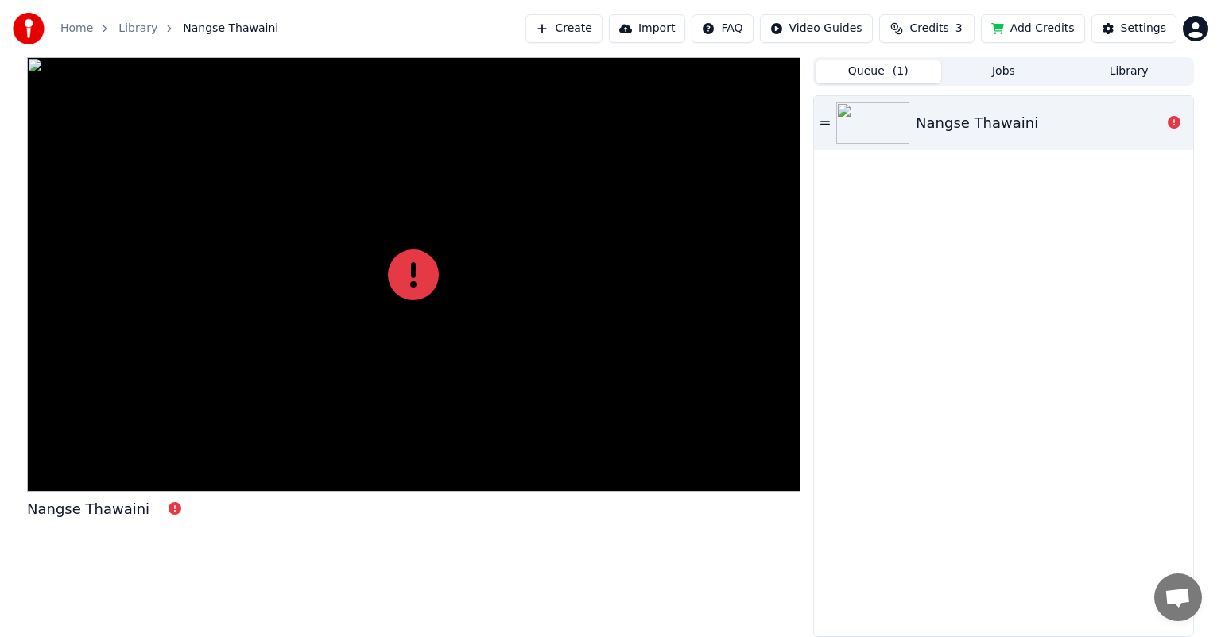
click at [868, 79] on button "Queue ( 1 )" at bounding box center [878, 71] width 126 height 23
click at [1129, 28] on div "Settings" at bounding box center [1143, 29] width 45 height 16
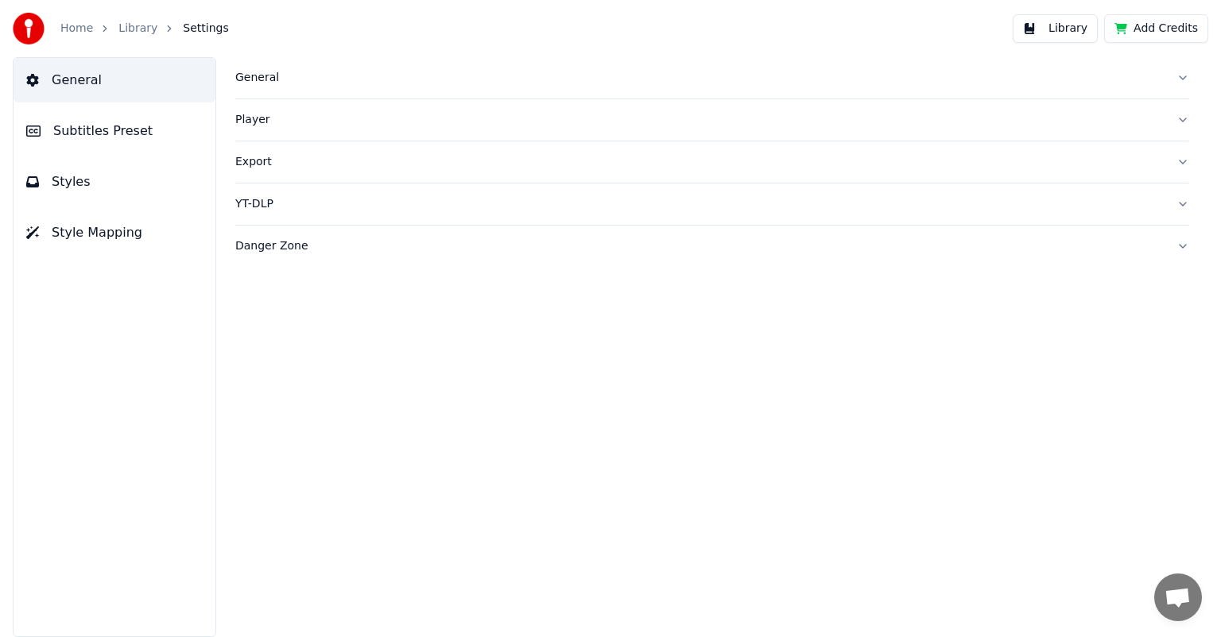
click at [137, 29] on link "Library" at bounding box center [137, 29] width 39 height 16
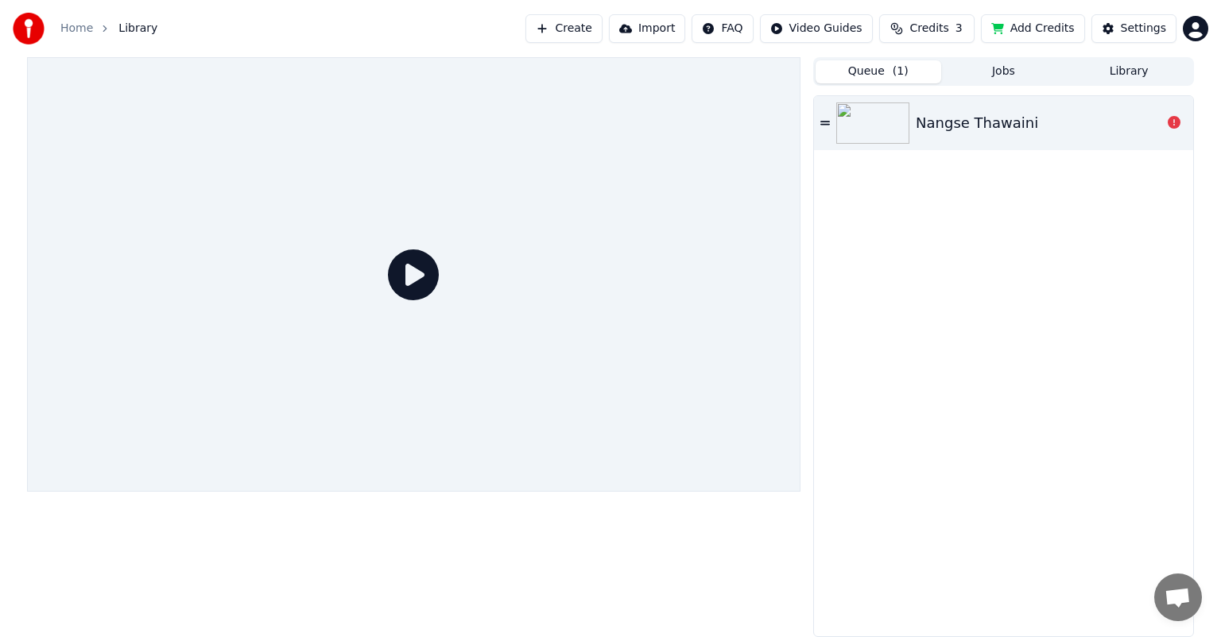
click at [823, 121] on icon at bounding box center [825, 123] width 10 height 4
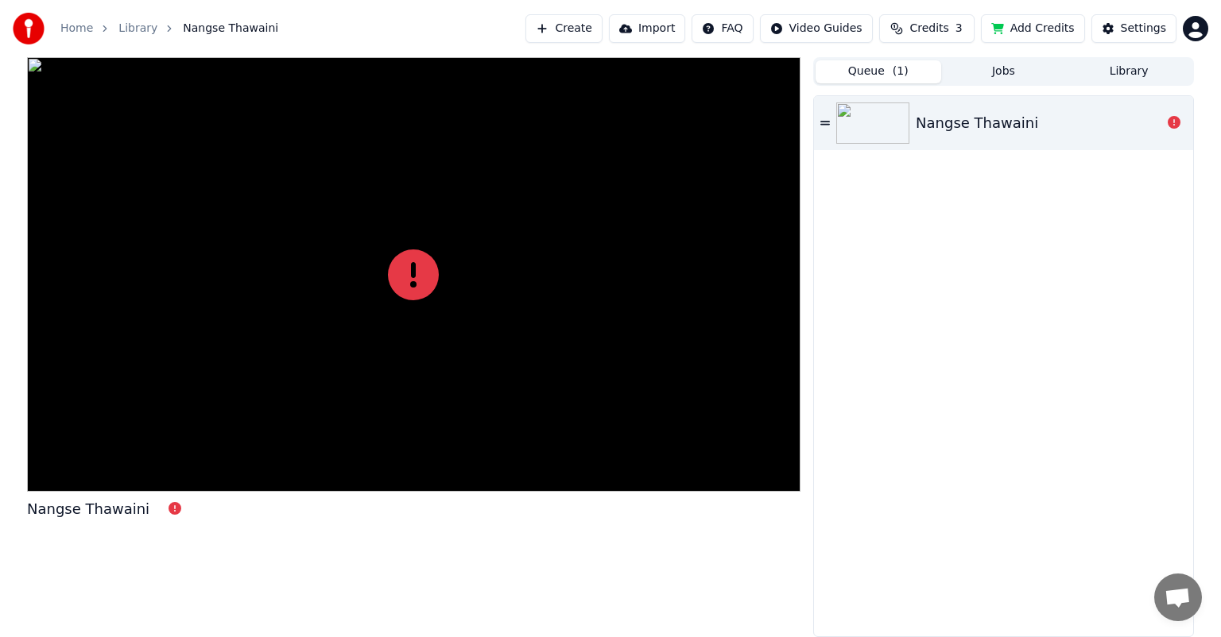
click at [823, 121] on icon at bounding box center [825, 123] width 10 height 4
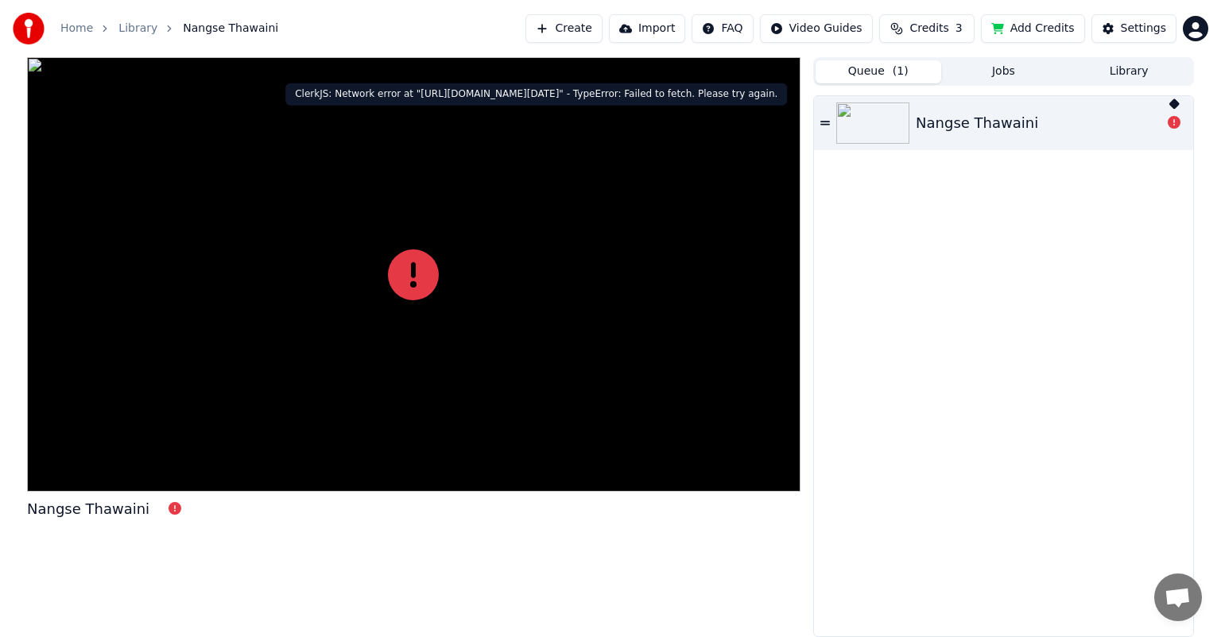
click at [1179, 125] on icon at bounding box center [1174, 122] width 13 height 13
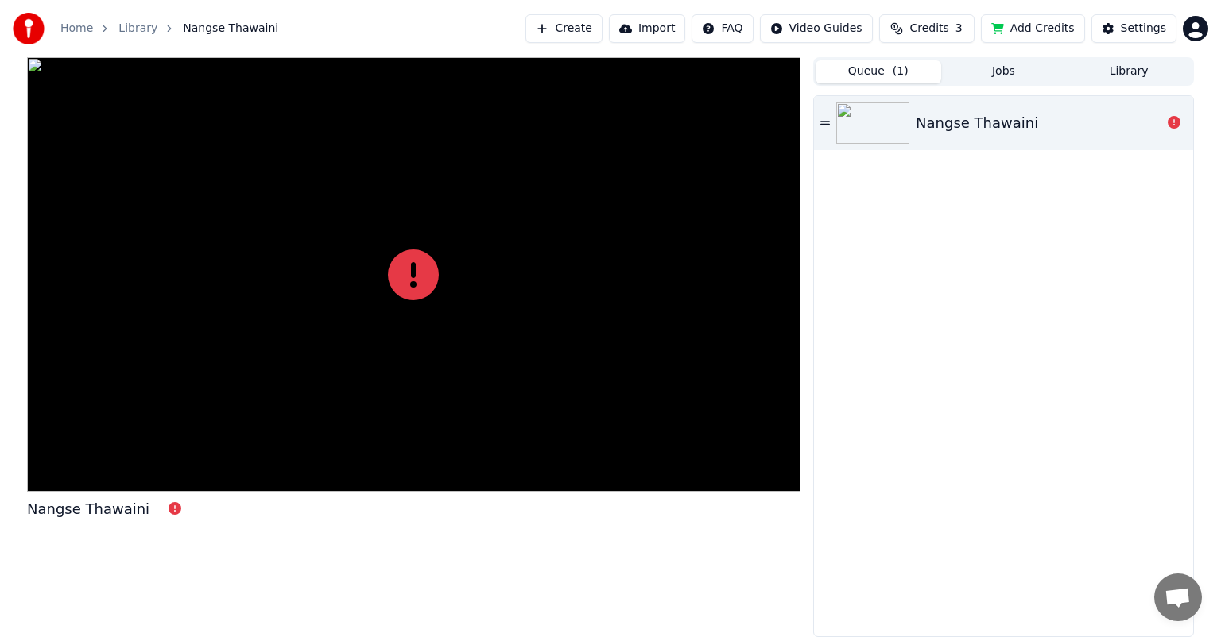
click at [594, 26] on button "Create" at bounding box center [563, 28] width 77 height 29
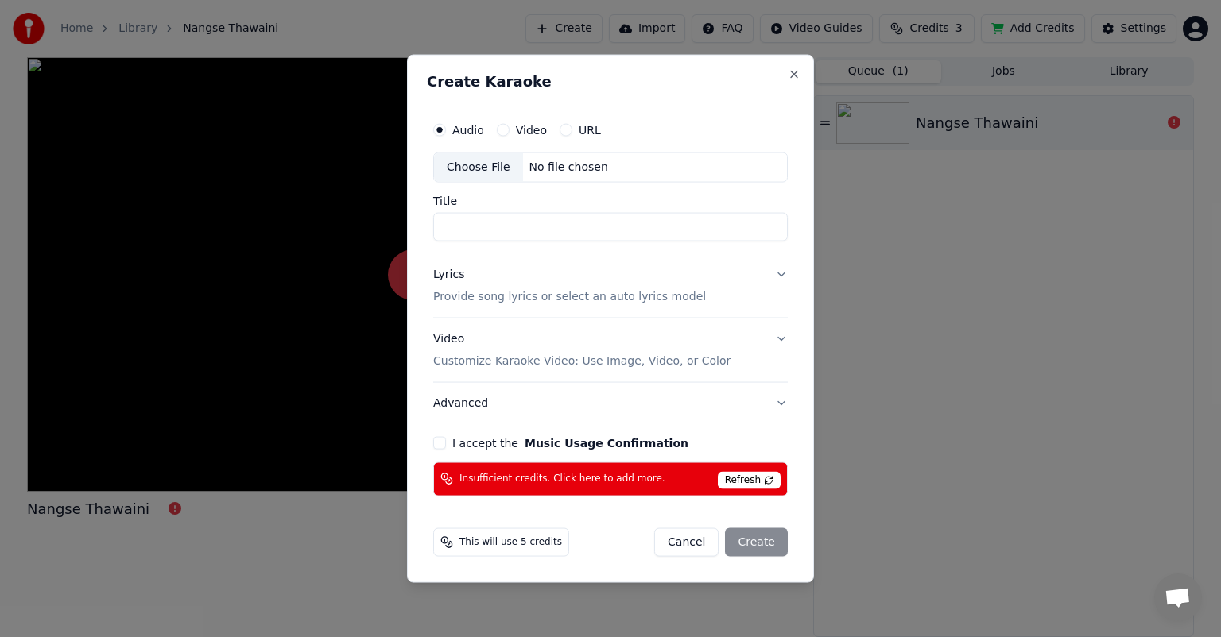
click at [753, 482] on span "Refresh" at bounding box center [749, 479] width 63 height 17
click at [771, 477] on span "Refresh" at bounding box center [749, 479] width 63 height 17
click at [761, 483] on span "Refresh" at bounding box center [749, 479] width 63 height 17
click at [797, 68] on button "Close" at bounding box center [794, 74] width 13 height 13
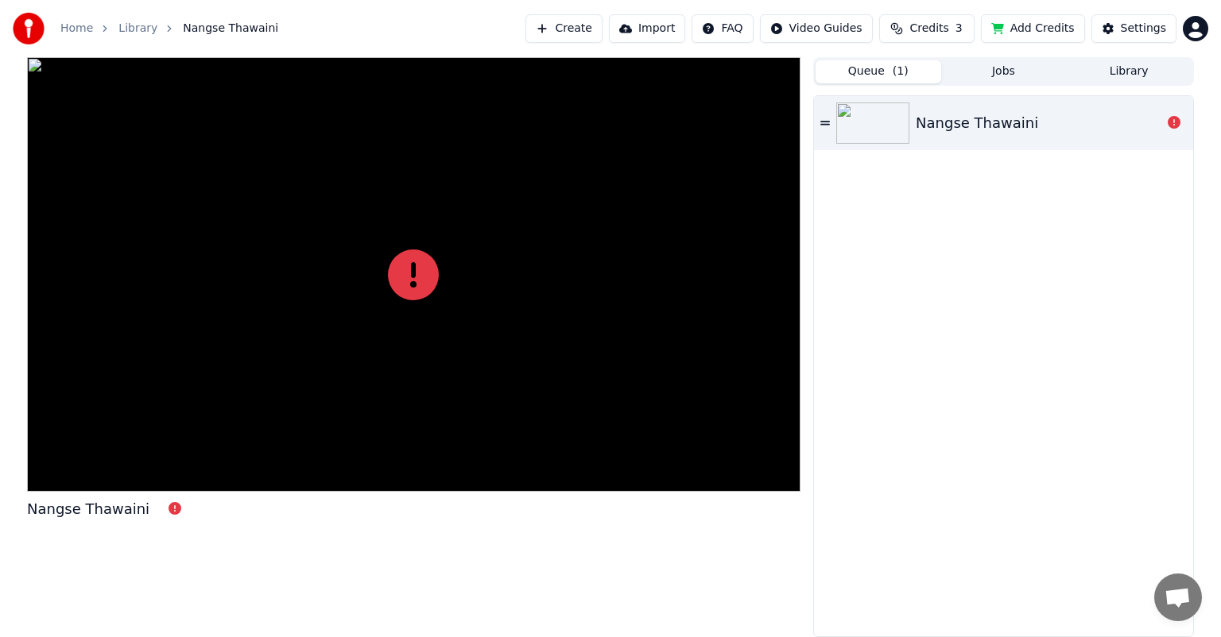
click at [896, 67] on span "( 1 )" at bounding box center [901, 72] width 16 height 16
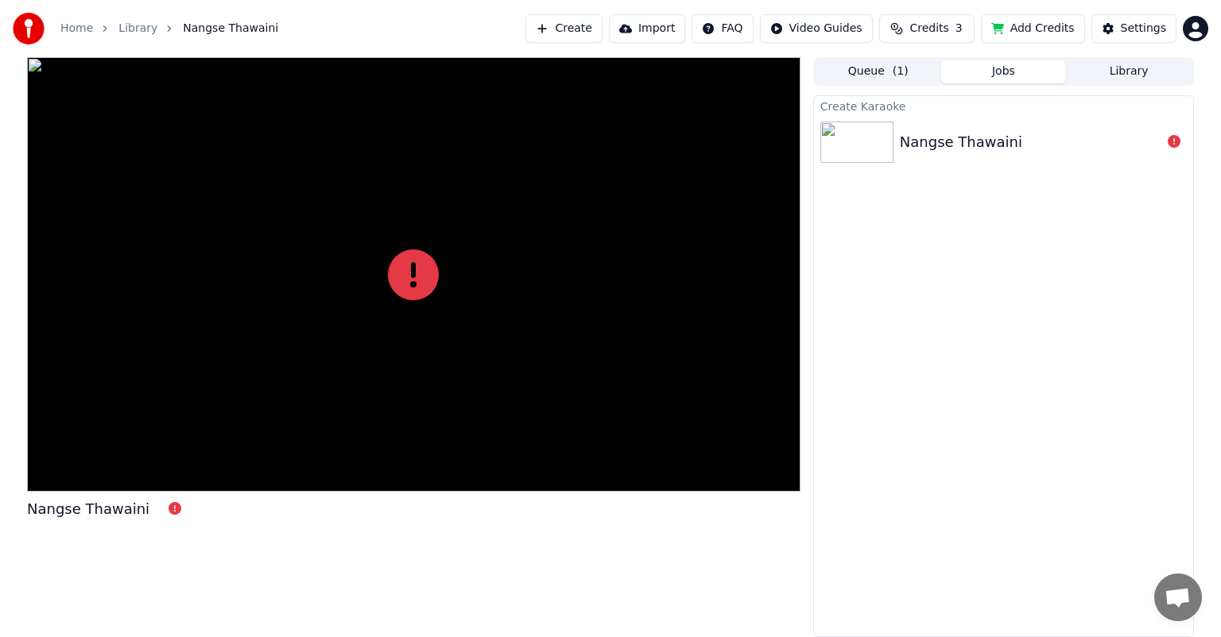
drag, startPoint x: 999, startPoint y: 72, endPoint x: 1055, endPoint y: 76, distance: 56.6
click at [1011, 79] on button "Jobs" at bounding box center [1004, 71] width 126 height 23
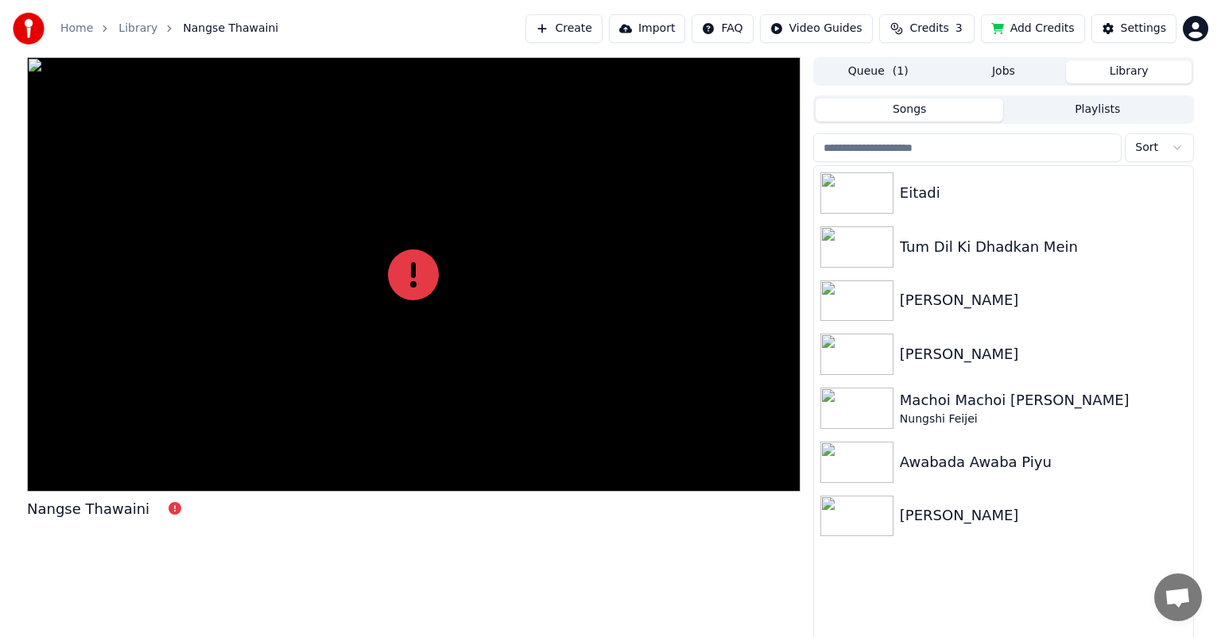
click at [1148, 72] on button "Library" at bounding box center [1129, 71] width 126 height 23
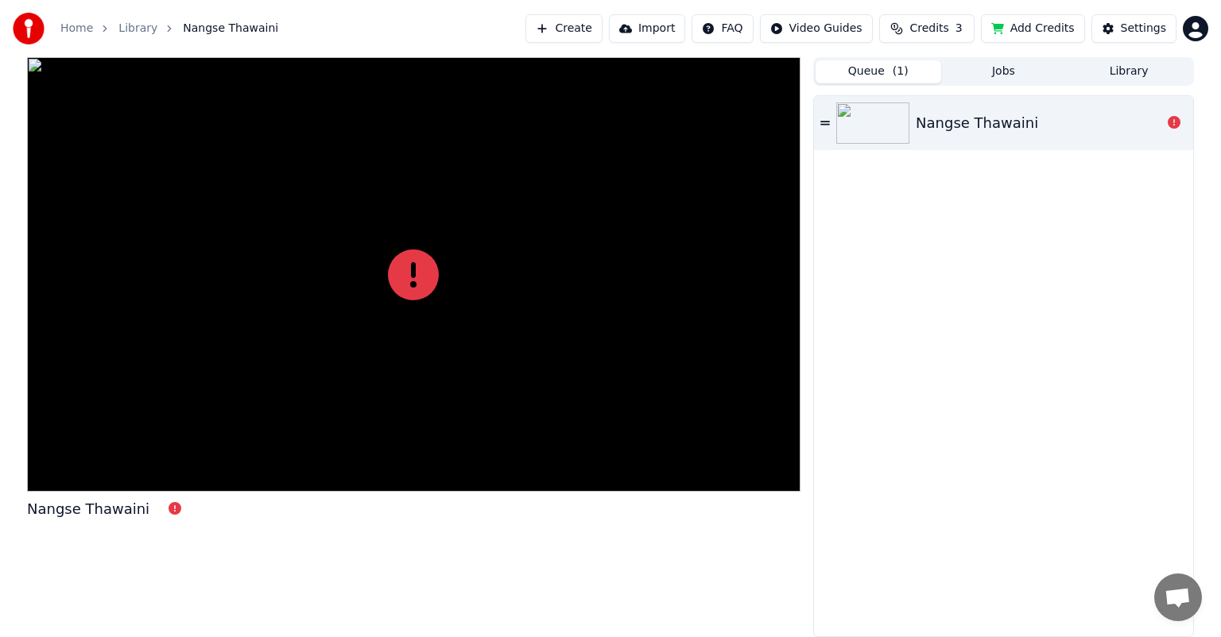
click at [877, 71] on button "Queue ( 1 )" at bounding box center [878, 71] width 126 height 23
click at [1162, 121] on div at bounding box center [1173, 123] width 25 height 19
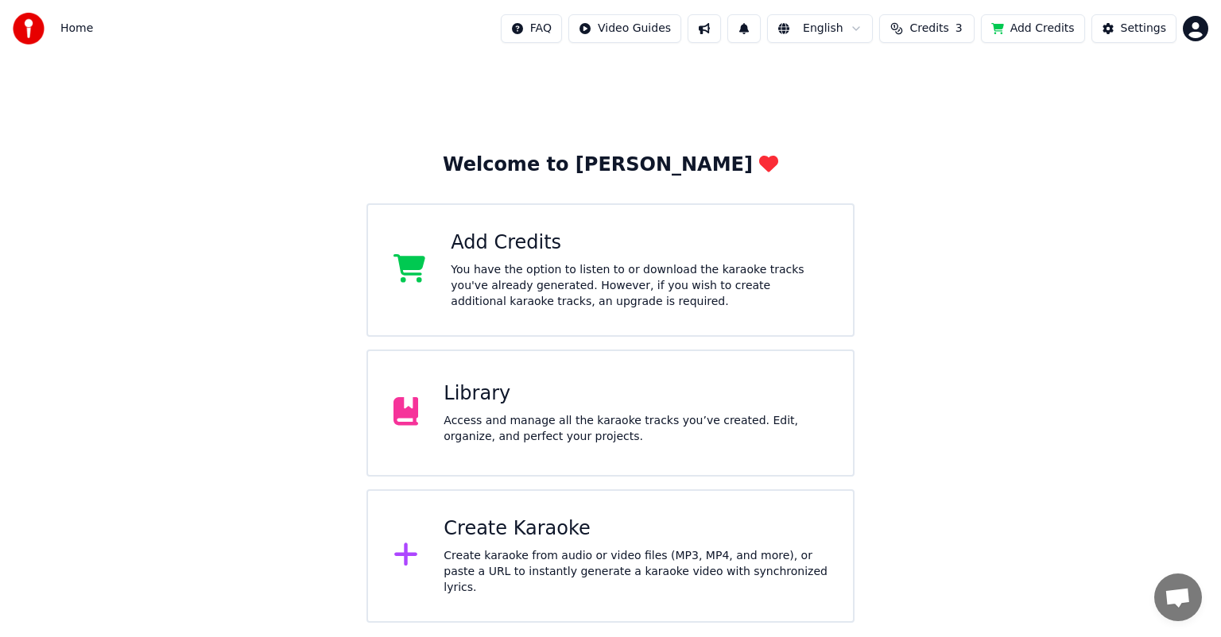
click at [573, 436] on div "Access and manage all the karaoke tracks you’ve created. Edit, organize, and pe…" at bounding box center [635, 429] width 384 height 32
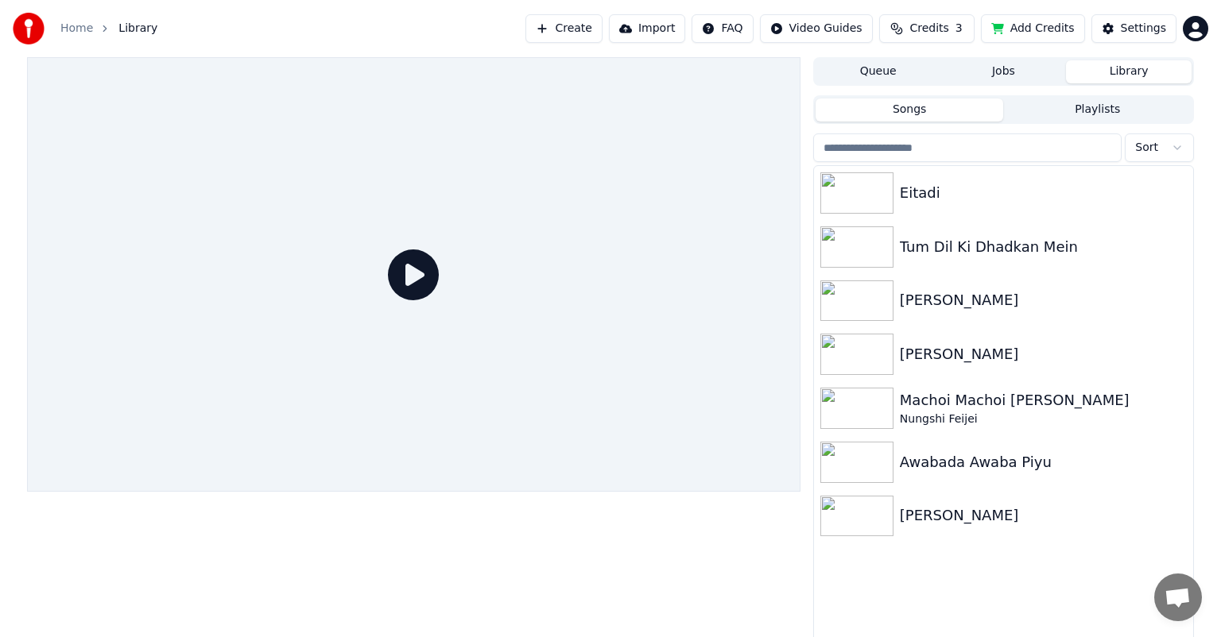
click at [990, 70] on button "Jobs" at bounding box center [1004, 71] width 126 height 23
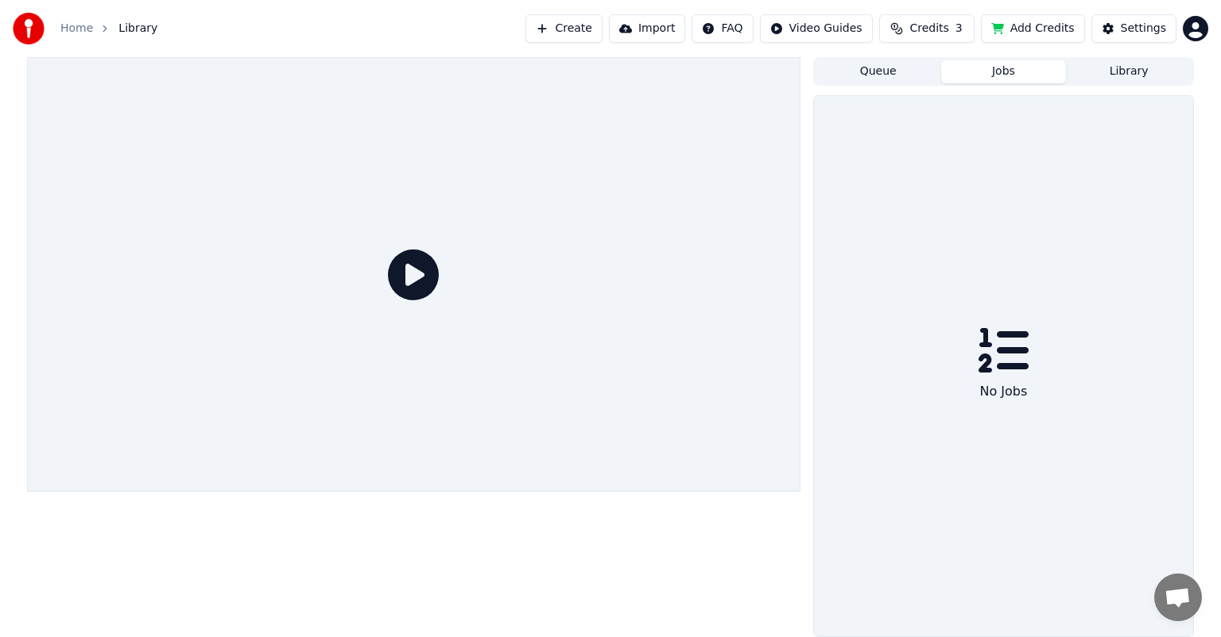
click at [881, 71] on button "Queue" at bounding box center [878, 71] width 126 height 23
click at [860, 76] on button "Queue" at bounding box center [878, 71] width 126 height 23
click at [1005, 72] on button "Jobs" at bounding box center [1004, 71] width 126 height 23
click at [1142, 67] on button "Library" at bounding box center [1129, 71] width 126 height 23
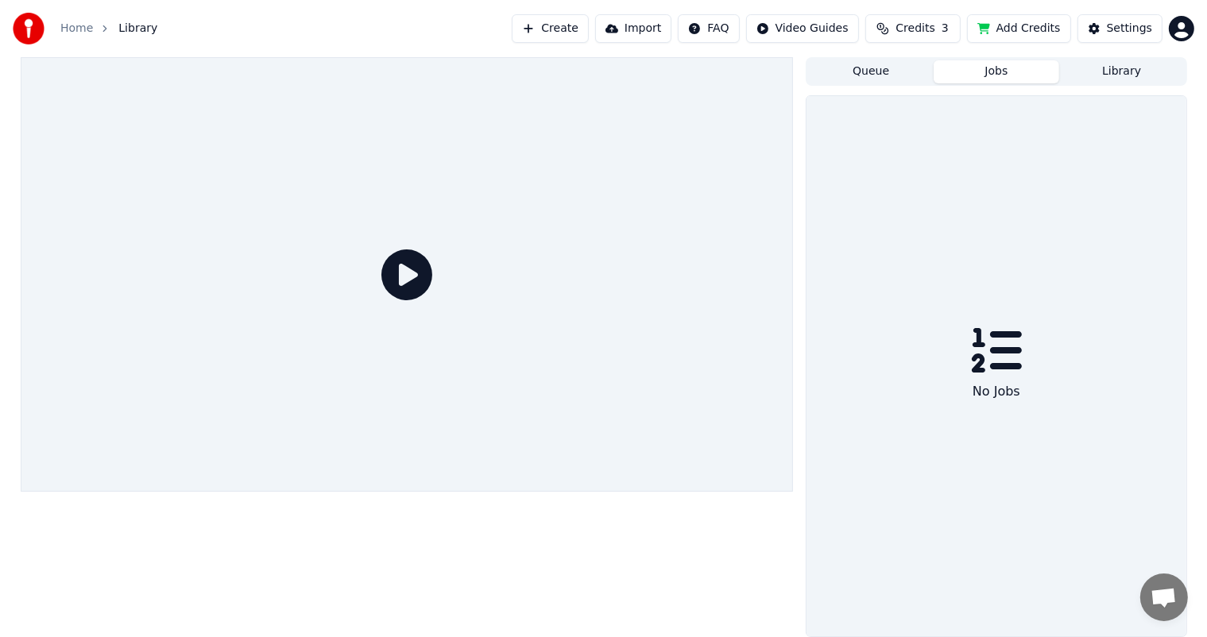
click at [982, 68] on button "Jobs" at bounding box center [997, 71] width 126 height 23
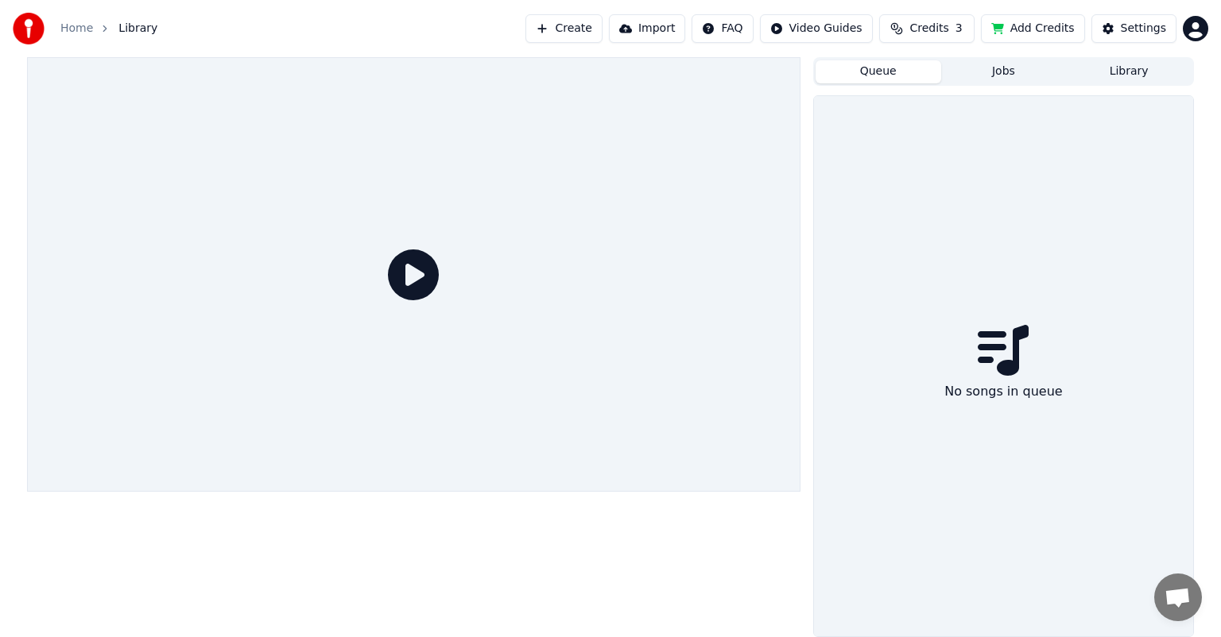
drag, startPoint x: 901, startPoint y: 76, endPoint x: 803, endPoint y: 74, distance: 98.6
click at [899, 76] on button "Queue" at bounding box center [878, 71] width 126 height 23
click at [602, 35] on button "Create" at bounding box center [563, 28] width 77 height 29
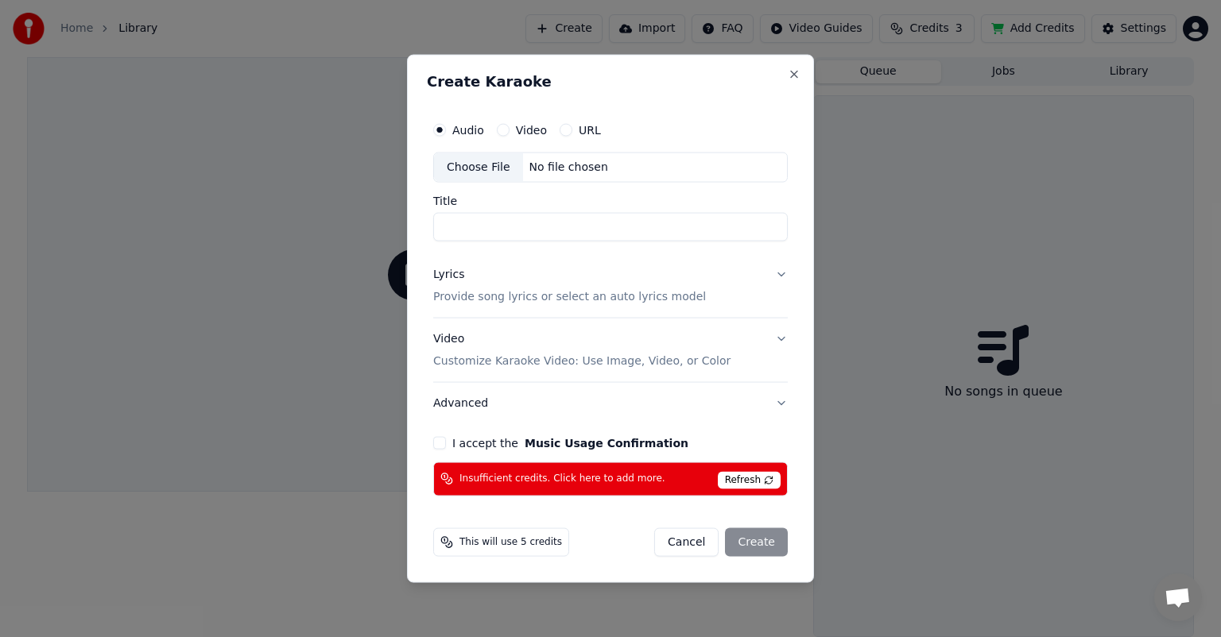
click at [764, 482] on span "Refresh" at bounding box center [749, 479] width 63 height 17
click at [765, 482] on span "Refresh" at bounding box center [749, 479] width 63 height 17
click at [483, 168] on div "Choose File" at bounding box center [478, 167] width 89 height 29
click at [474, 168] on div "Choose File" at bounding box center [478, 167] width 89 height 29
type input "**********"
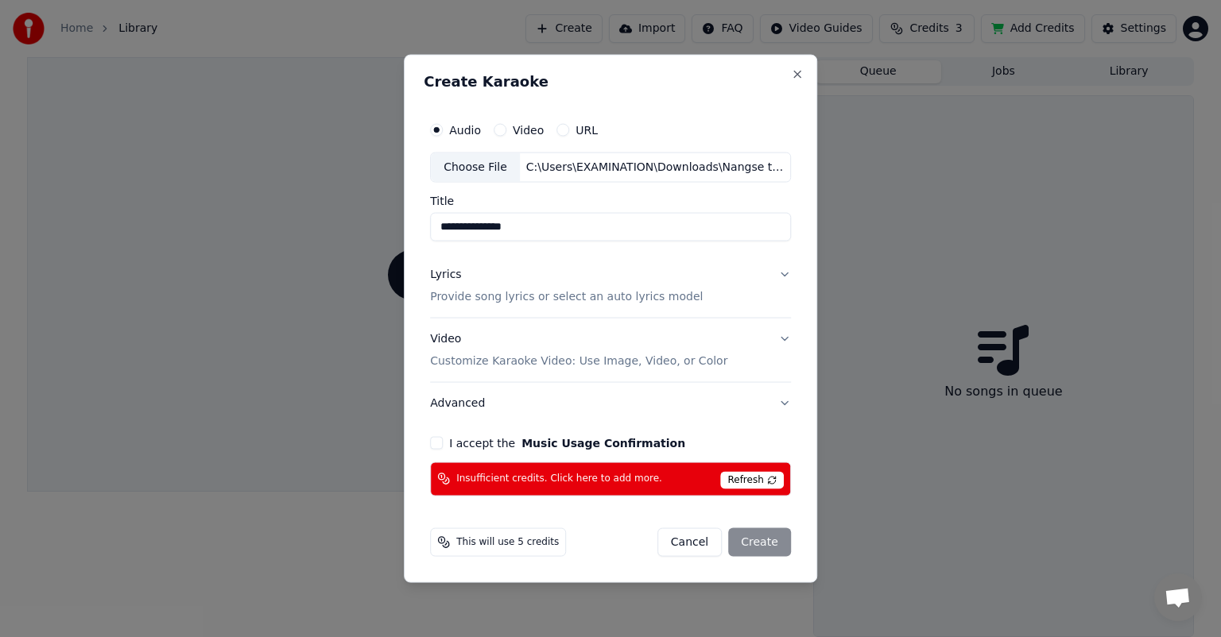
click at [784, 275] on button "Lyrics Provide song lyrics or select an auto lyrics model" at bounding box center [610, 286] width 361 height 64
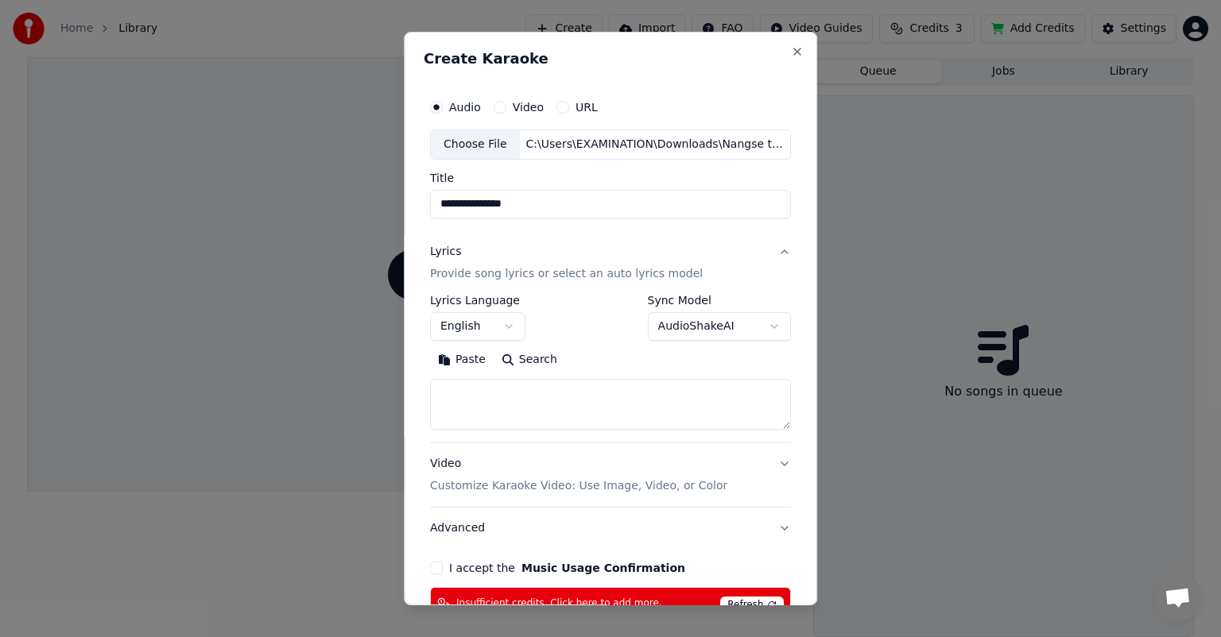
click at [731, 602] on span "Refresh" at bounding box center [751, 605] width 63 height 17
drag, startPoint x: 789, startPoint y: 53, endPoint x: 746, endPoint y: 81, distance: 51.1
click at [784, 64] on div "**********" at bounding box center [610, 319] width 413 height 574
click at [791, 49] on button "Close" at bounding box center [797, 51] width 13 height 13
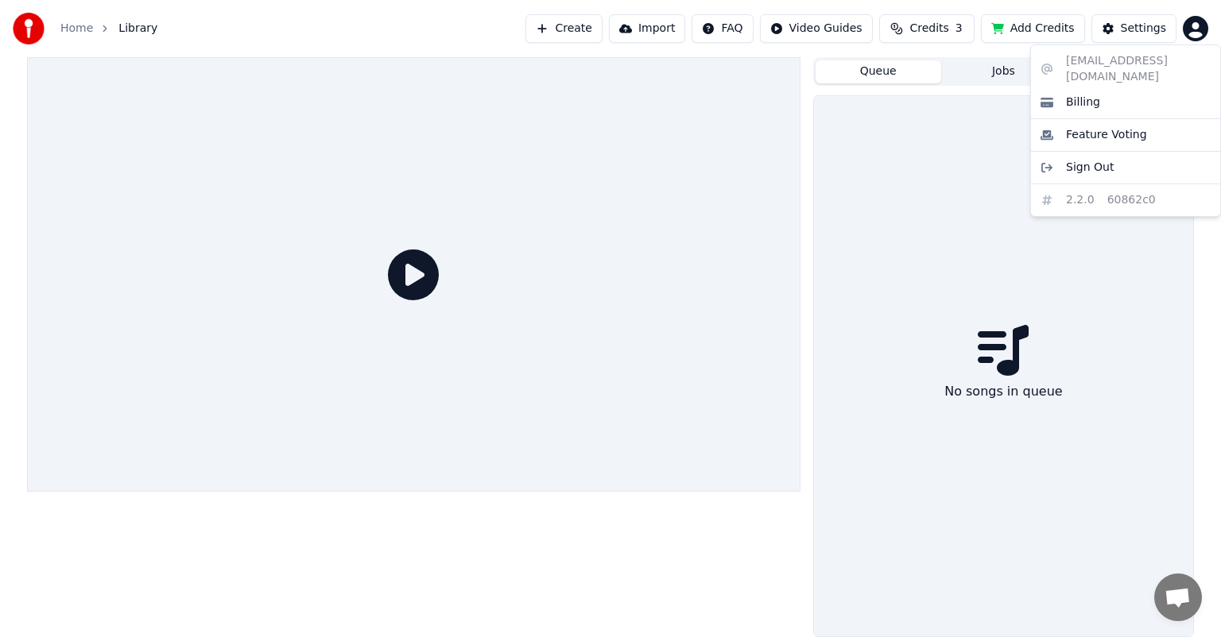
click at [1195, 32] on html "Home Library Create Import FAQ Video Guides Credits 3 Add Credits Settings Queu…" at bounding box center [610, 318] width 1221 height 637
click at [1106, 160] on span "Sign Out" at bounding box center [1090, 168] width 48 height 16
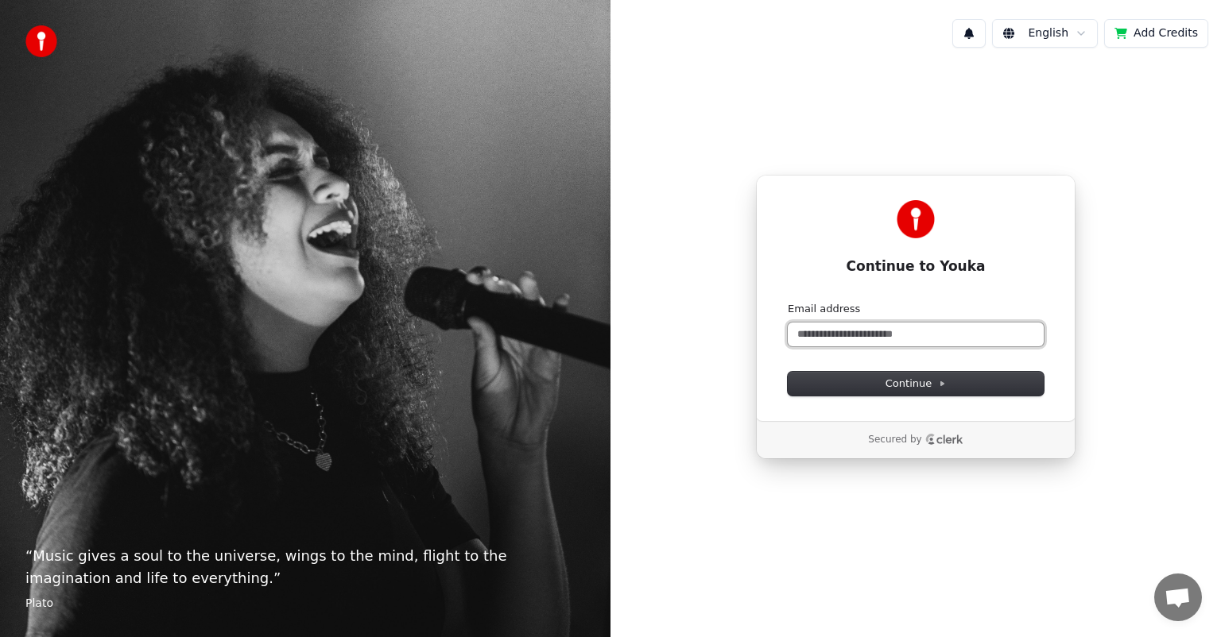
click at [877, 335] on input "Email address" at bounding box center [916, 335] width 256 height 24
click at [887, 335] on input "Email address" at bounding box center [916, 335] width 256 height 24
type input "*"
click at [889, 378] on span "Continue" at bounding box center [915, 384] width 60 height 14
type input "**********"
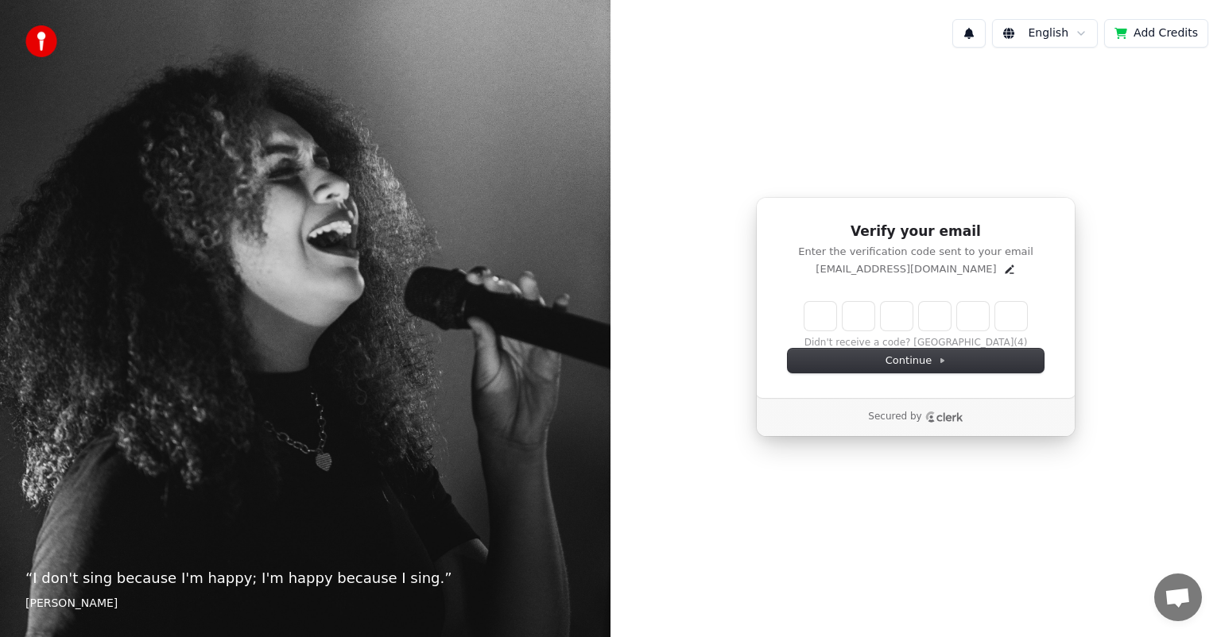
click at [820, 318] on input "Enter verification code" at bounding box center [915, 316] width 223 height 29
click at [827, 311] on input "Enter verification code" at bounding box center [931, 316] width 254 height 29
type input "******"
